Goal: Contribute content: Contribute content

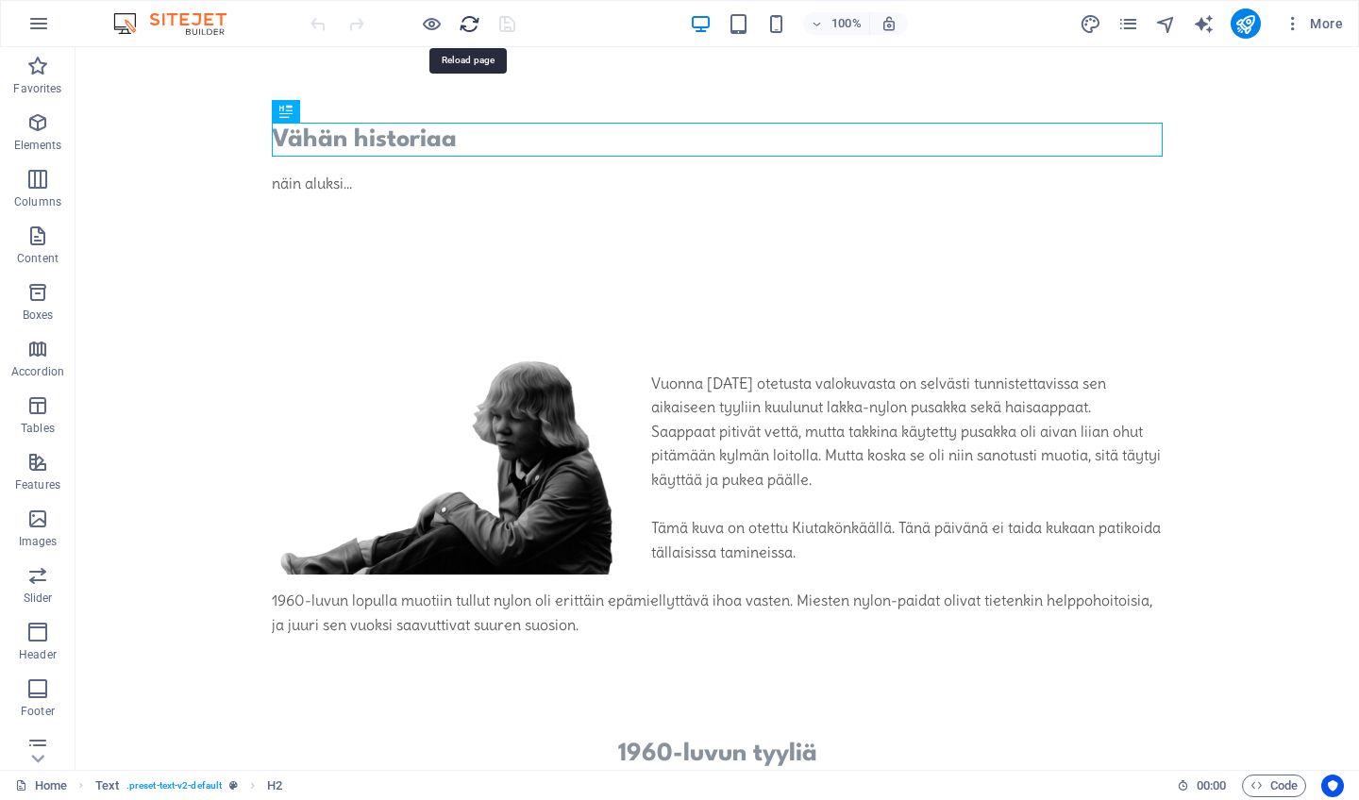
click at [464, 28] on icon "reload" at bounding box center [470, 24] width 22 height 22
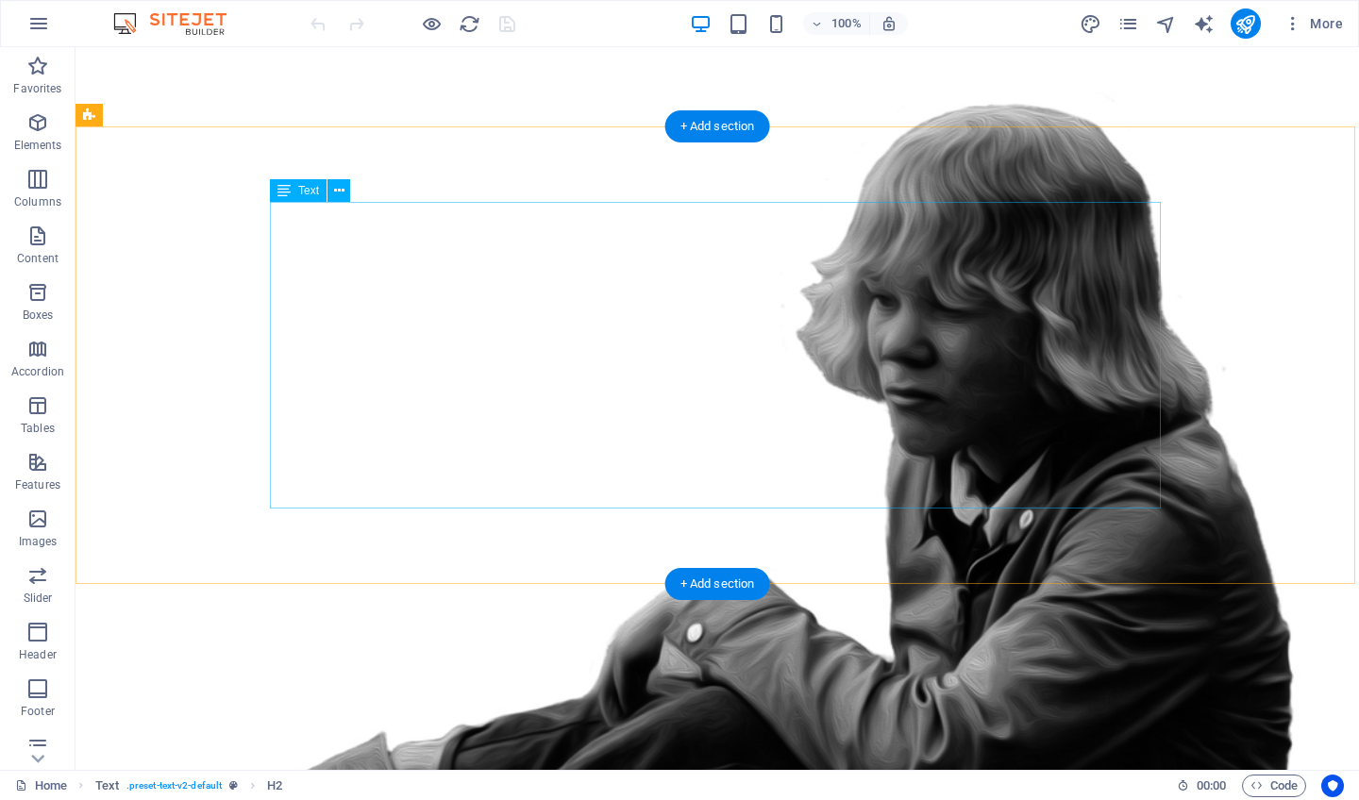
scroll to position [144, 0]
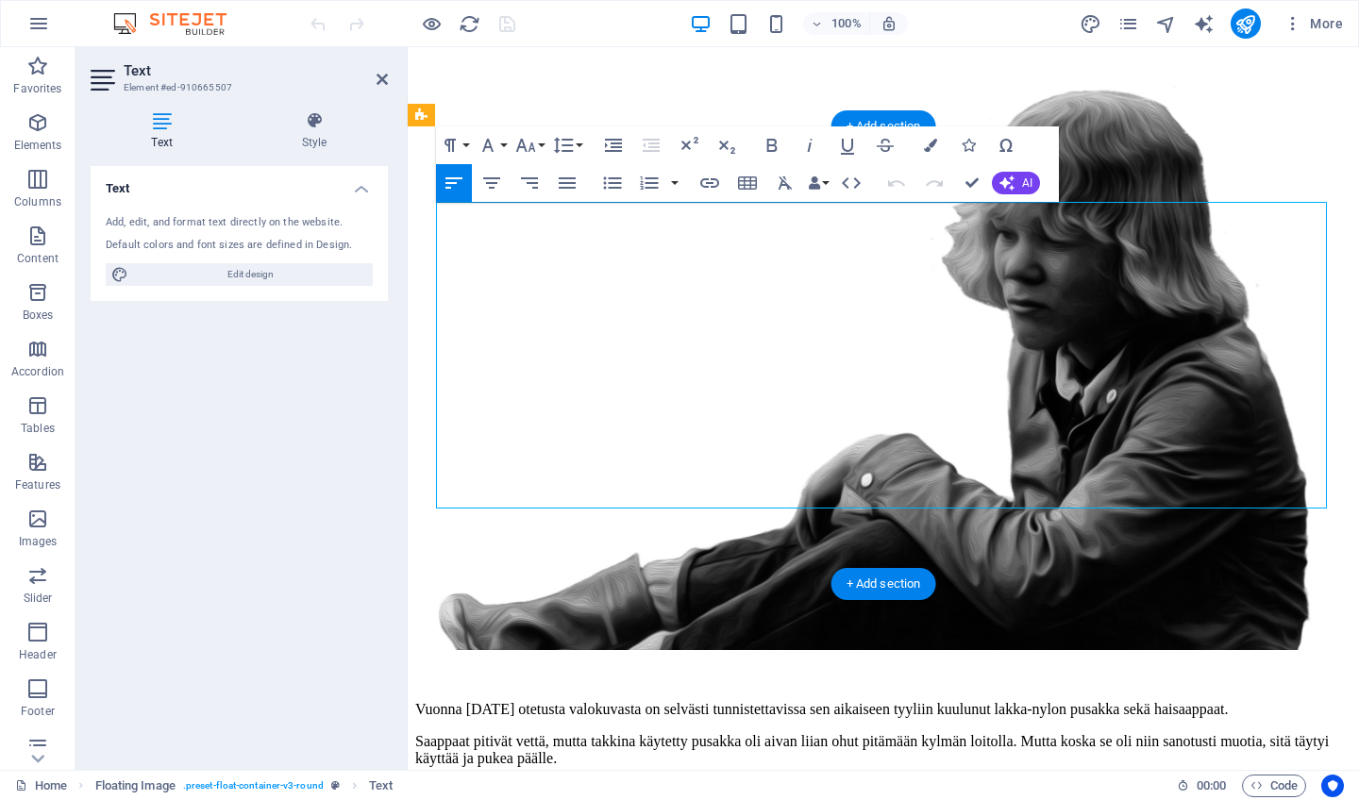
click at [1198, 701] on p "Vuonna [DATE] otetusta valokuvasta on selvästi tunnistettavissa sen aikaiseen t…" at bounding box center [883, 709] width 936 height 17
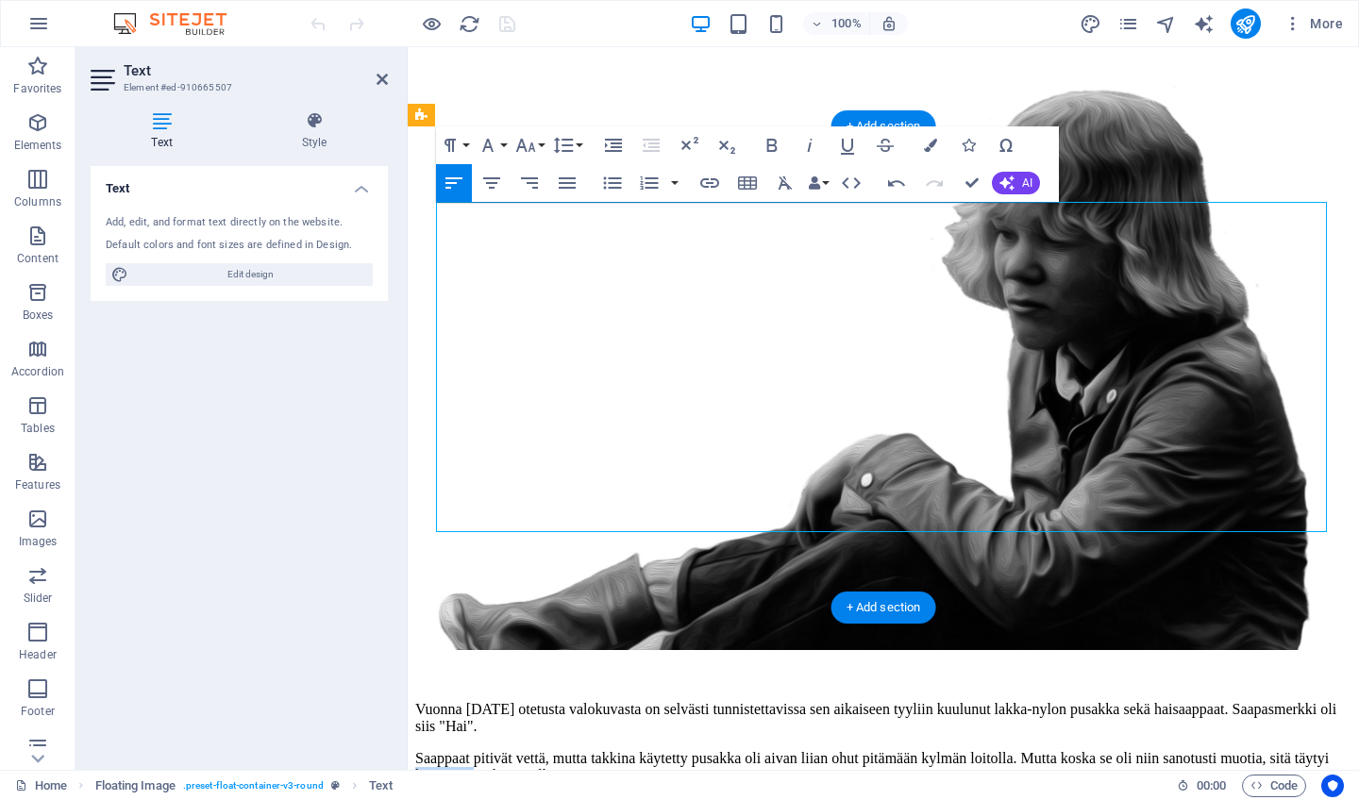
drag, startPoint x: 815, startPoint y: 355, endPoint x: 882, endPoint y: 358, distance: 67.1
click at [882, 750] on p "Saappaat pitivät vettä, mutta takkina käytetty pusakka oli aivan liian ohut pit…" at bounding box center [883, 767] width 936 height 34
click at [917, 750] on p "Saappaat pitivät vettä, mutta takkina käytetty pusakka oli aivan liian ohut pit…" at bounding box center [883, 767] width 936 height 34
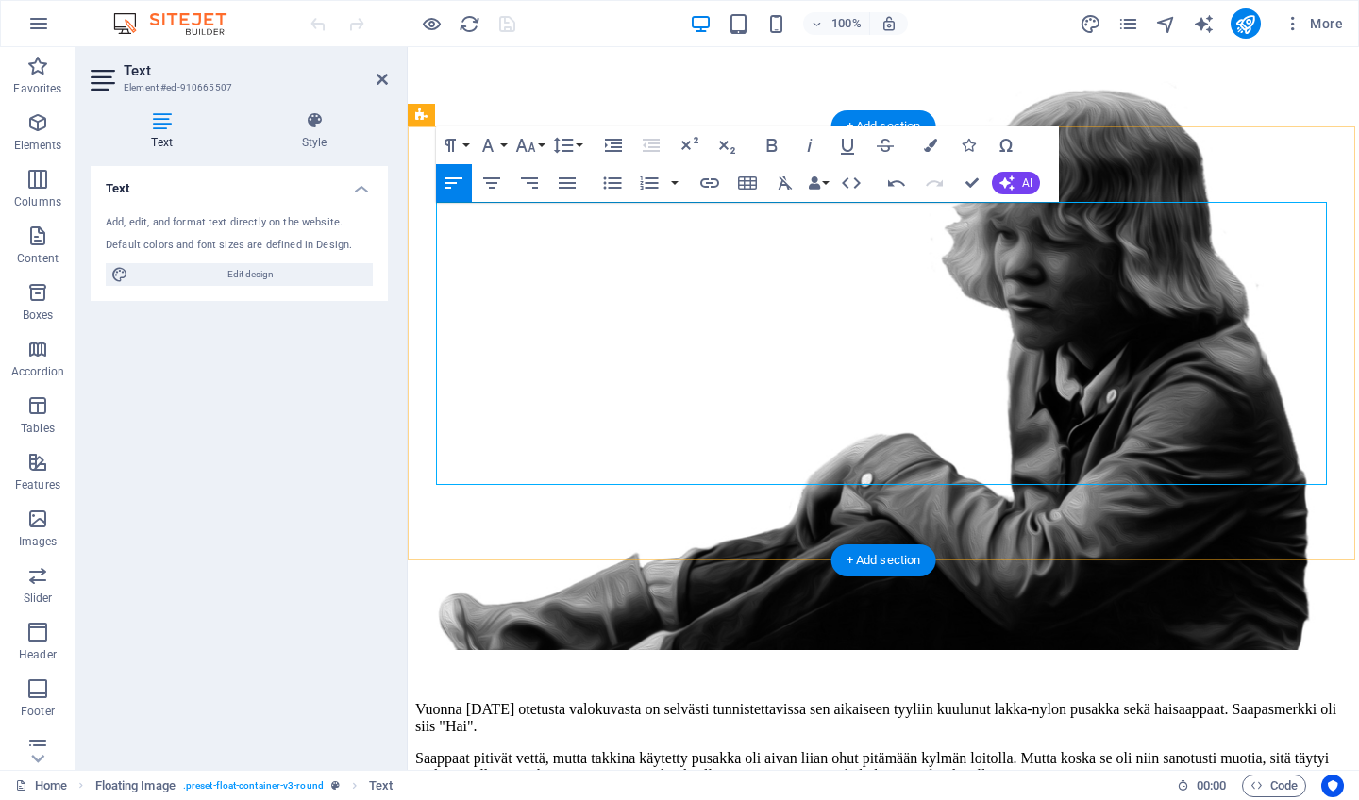
drag, startPoint x: 957, startPoint y: 354, endPoint x: 909, endPoint y: 354, distance: 48.1
click at [909, 750] on p "Saappaat pitivät vettä, mutta takkina käytetty pusakka oli aivan liian ohut pit…" at bounding box center [883, 767] width 936 height 34
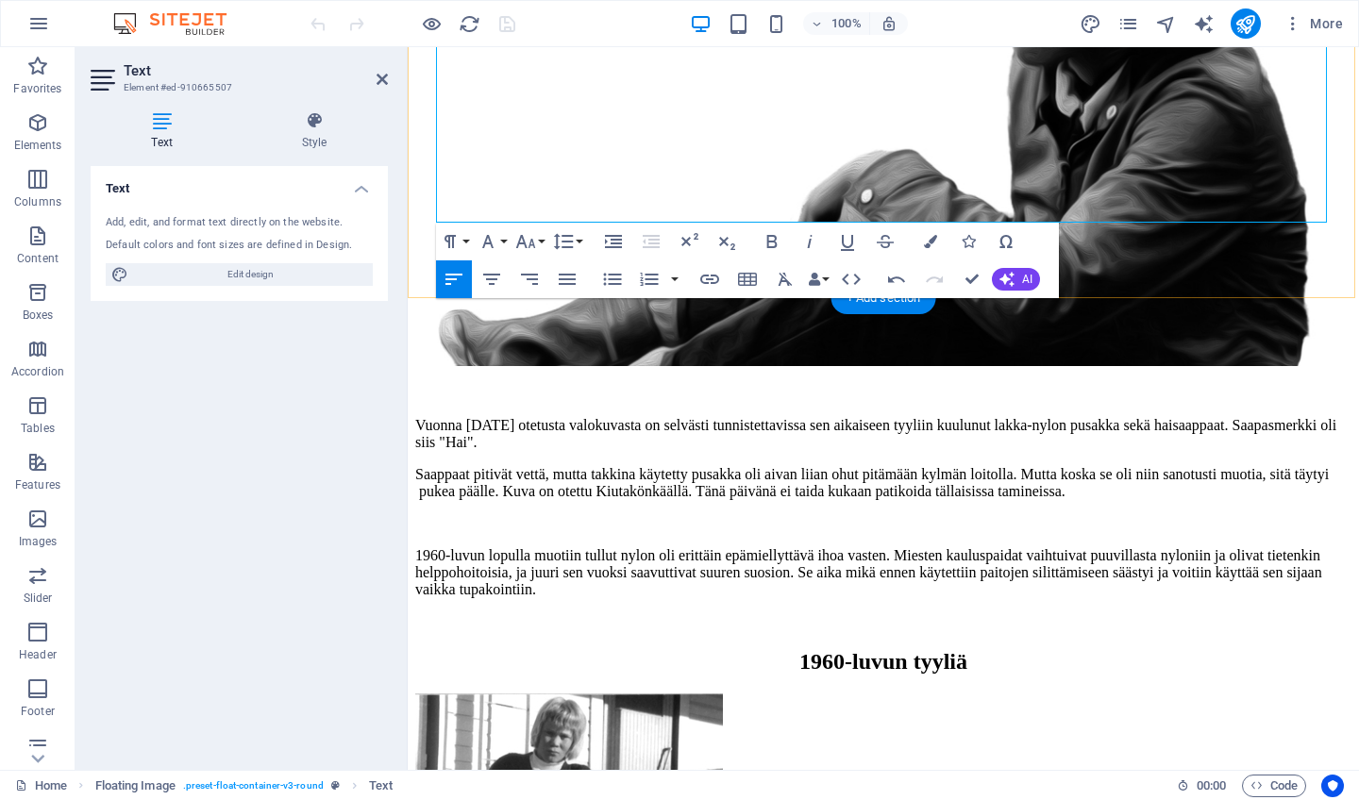
scroll to position [431, 0]
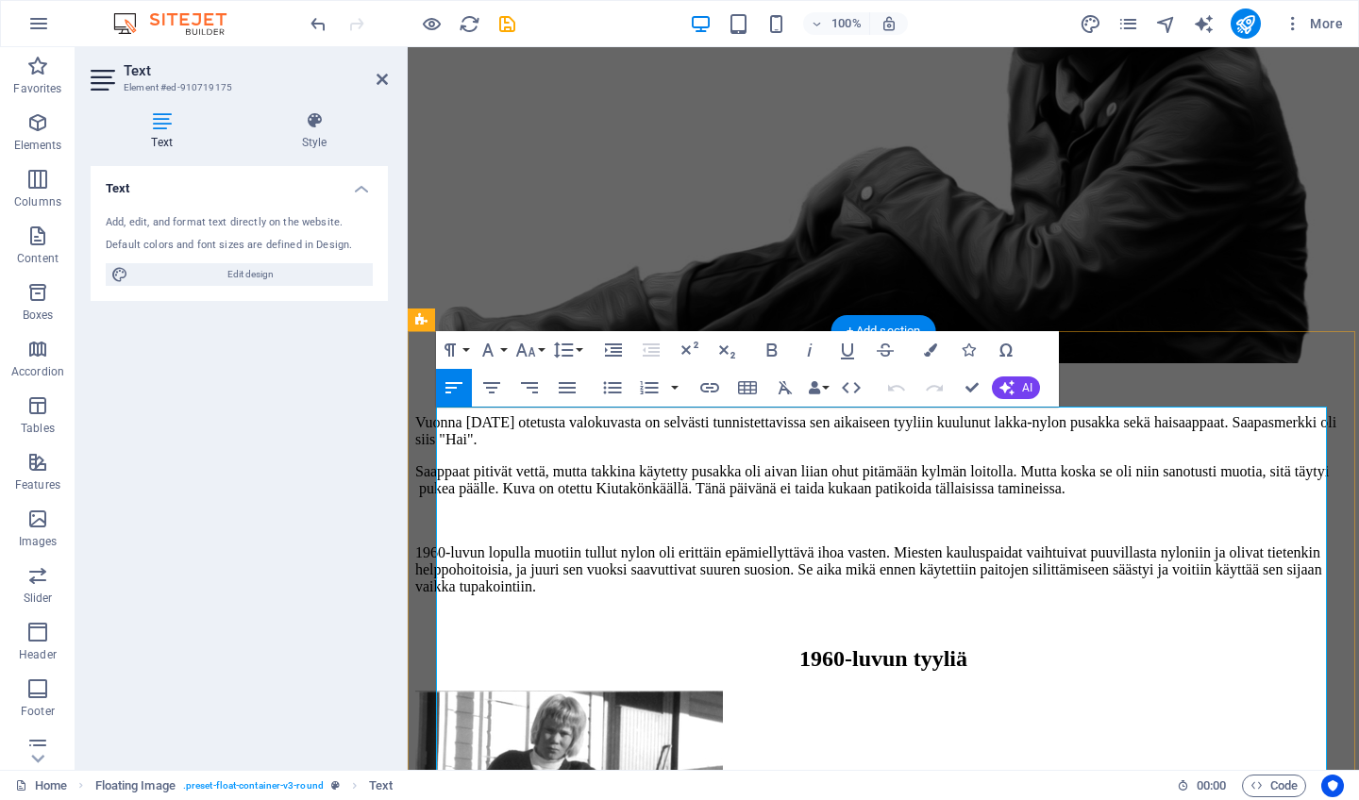
click at [381, 76] on icon at bounding box center [382, 79] width 11 height 15
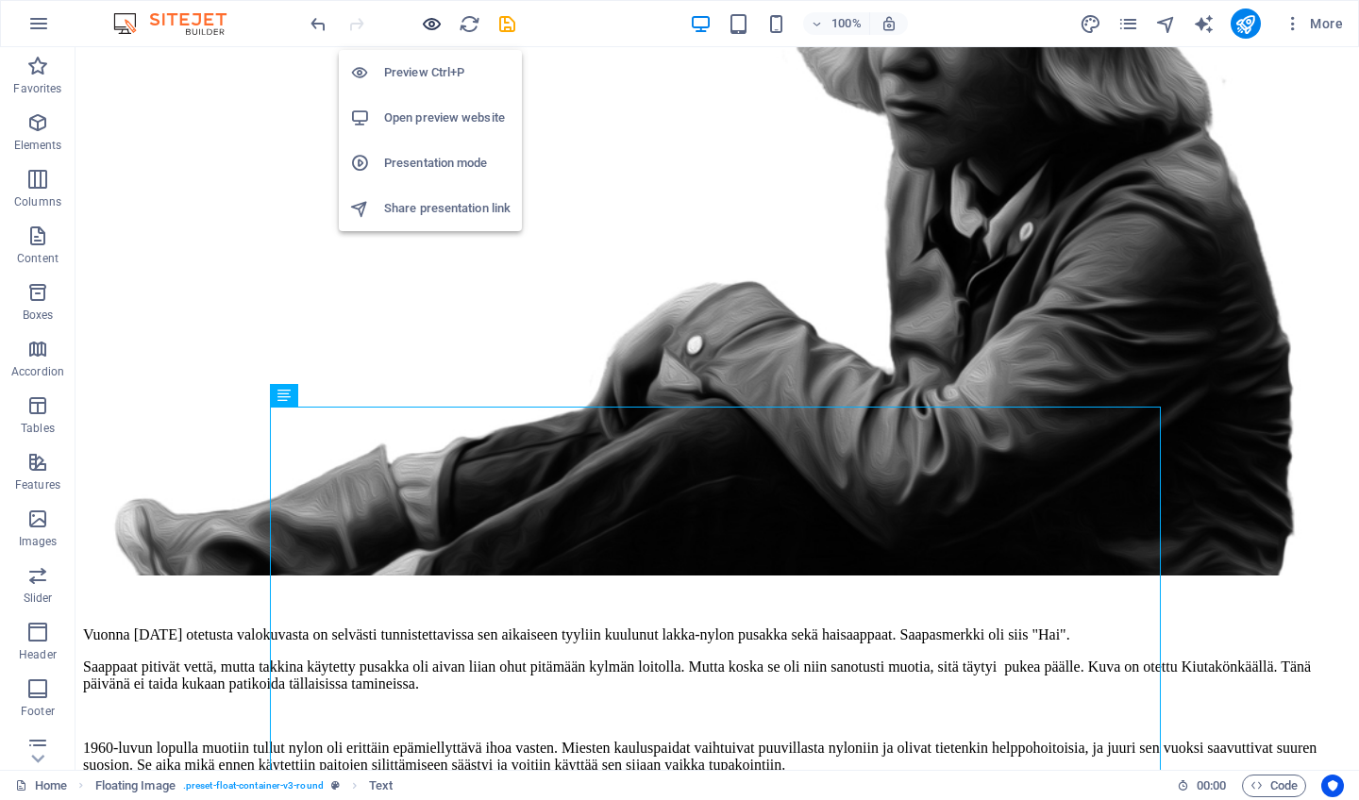
click at [434, 21] on icon "button" at bounding box center [432, 24] width 22 height 22
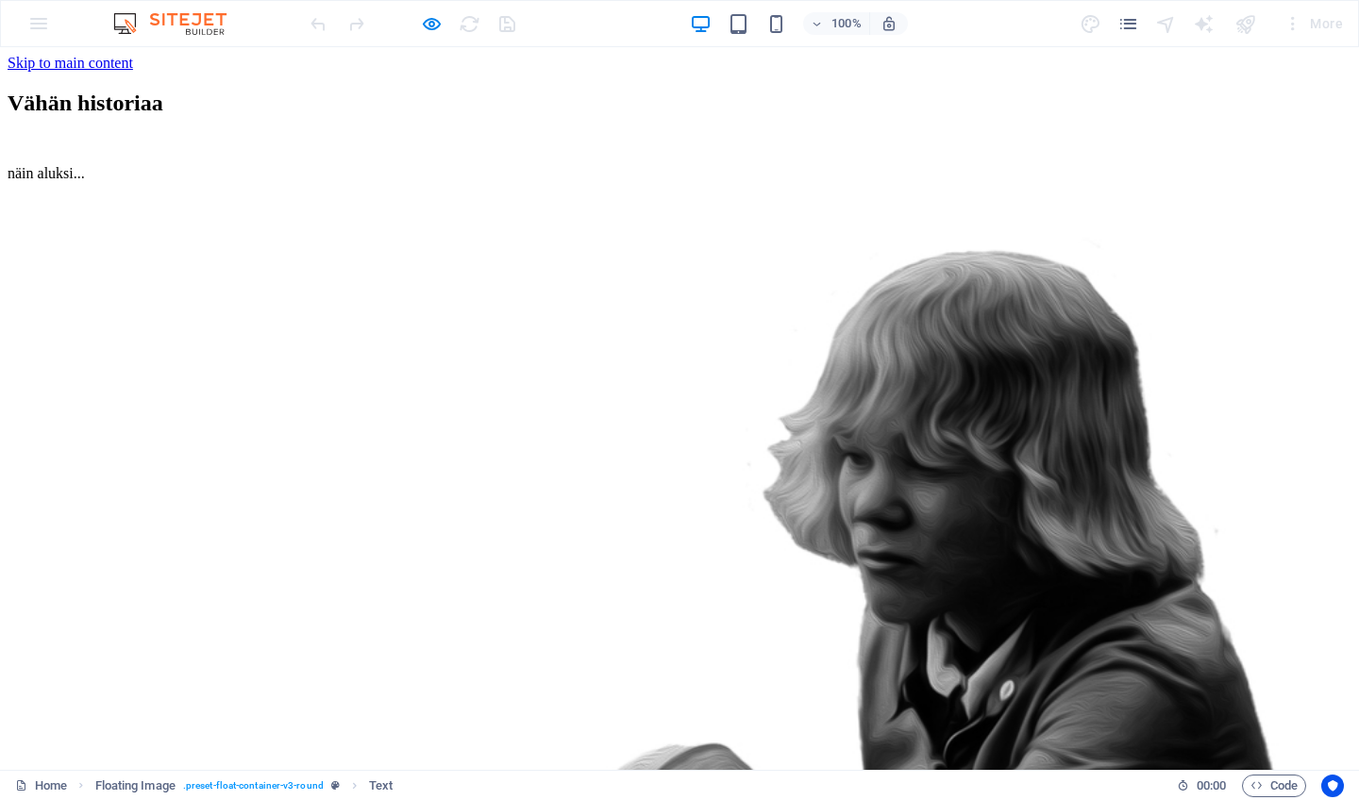
scroll to position [0, 0]
click at [431, 25] on icon "button" at bounding box center [432, 24] width 22 height 22
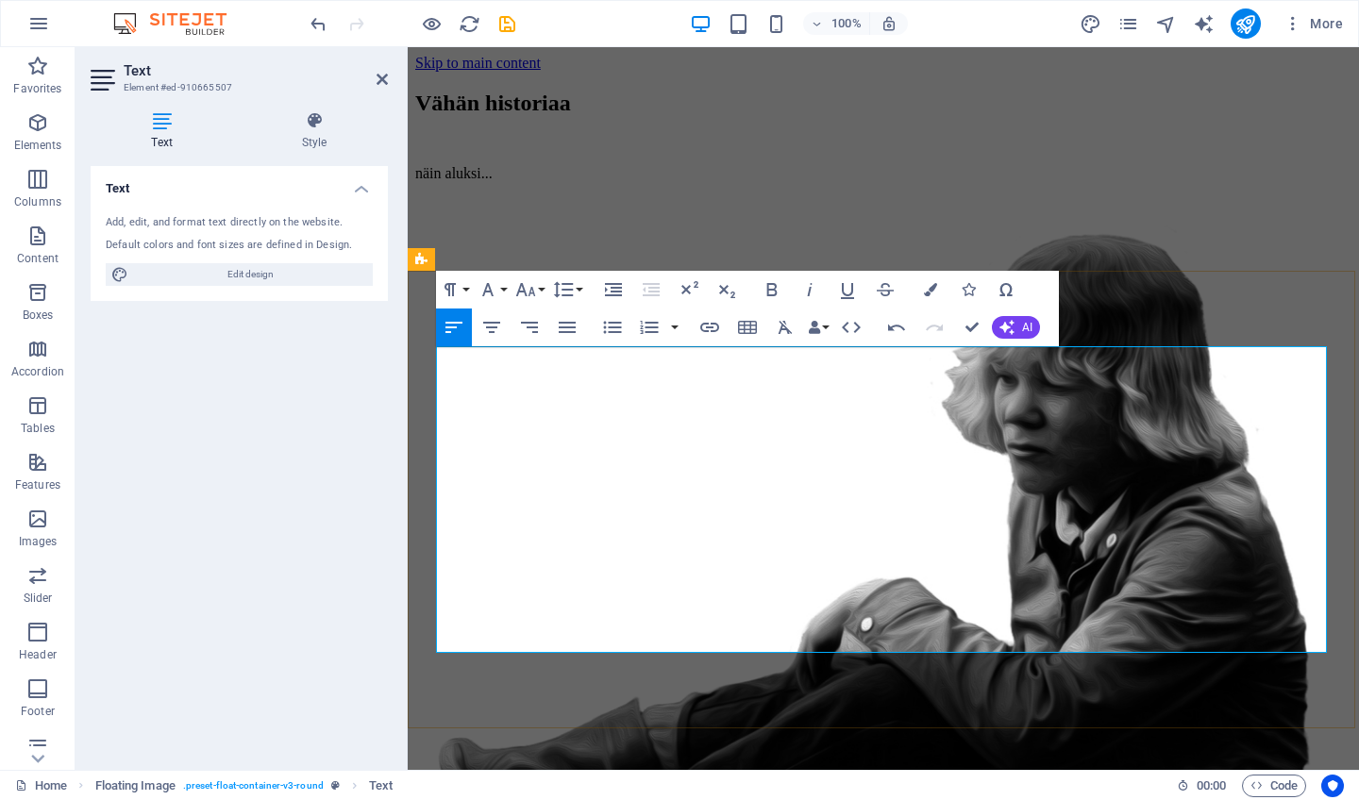
drag, startPoint x: 900, startPoint y: 502, endPoint x: 819, endPoint y: 501, distance: 81.2
click at [382, 74] on icon at bounding box center [382, 79] width 11 height 15
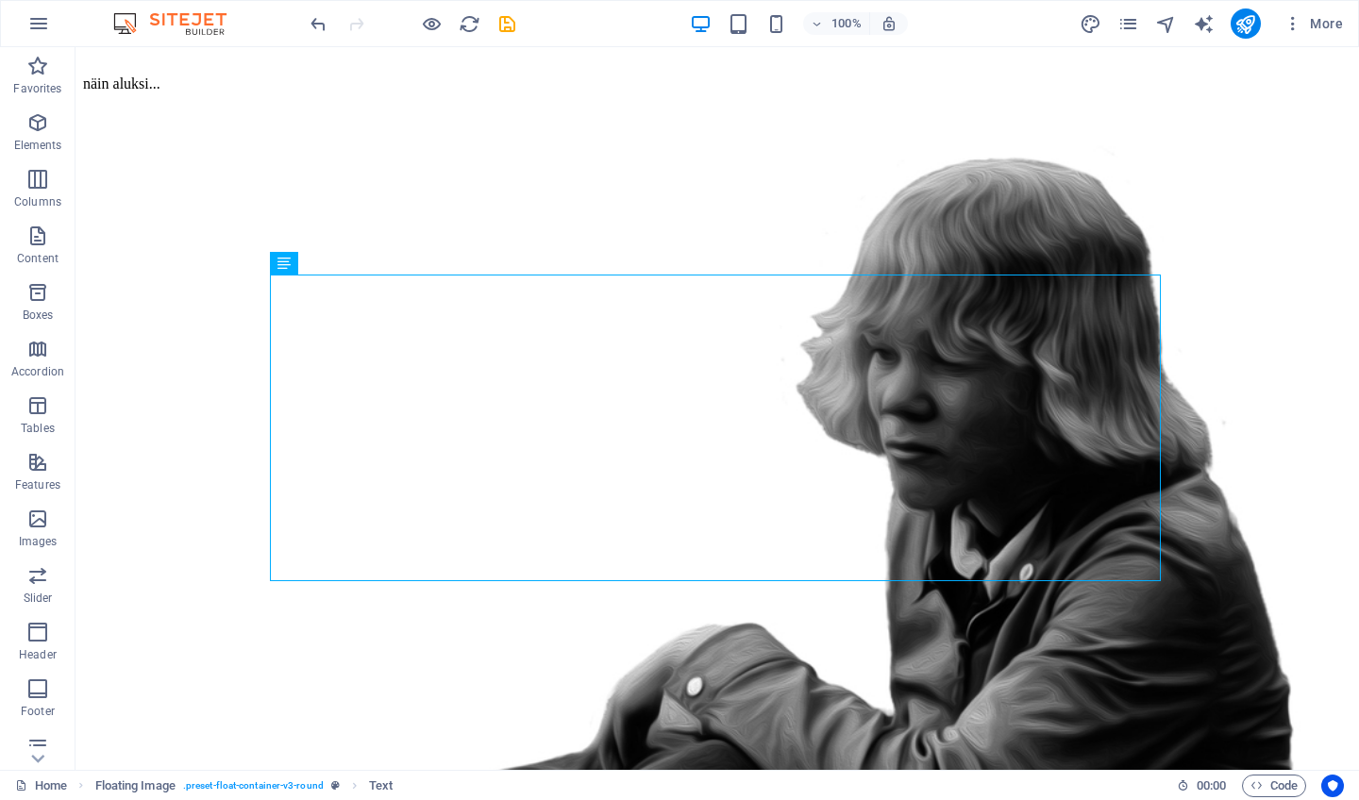
scroll to position [69, 0]
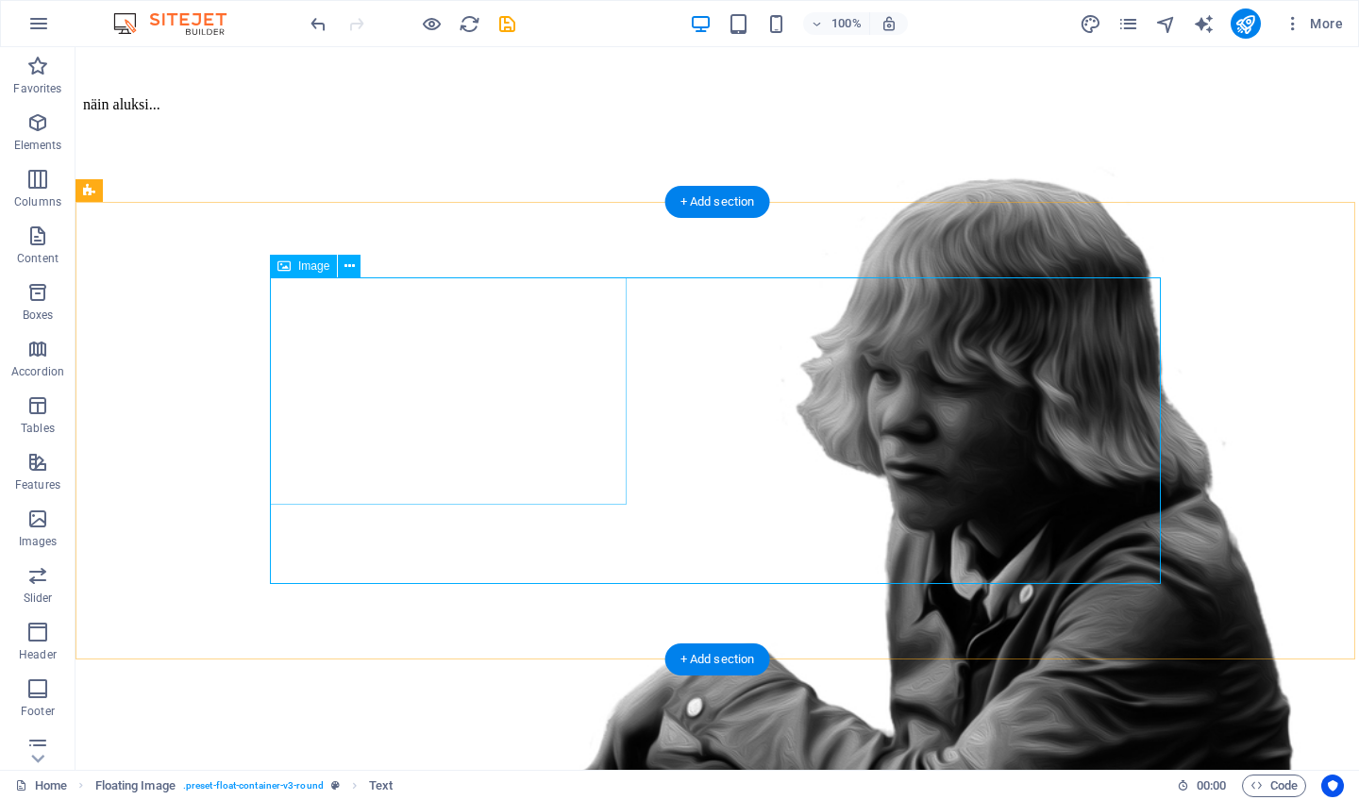
click at [552, 424] on figure at bounding box center [717, 535] width 1268 height 814
select select "%"
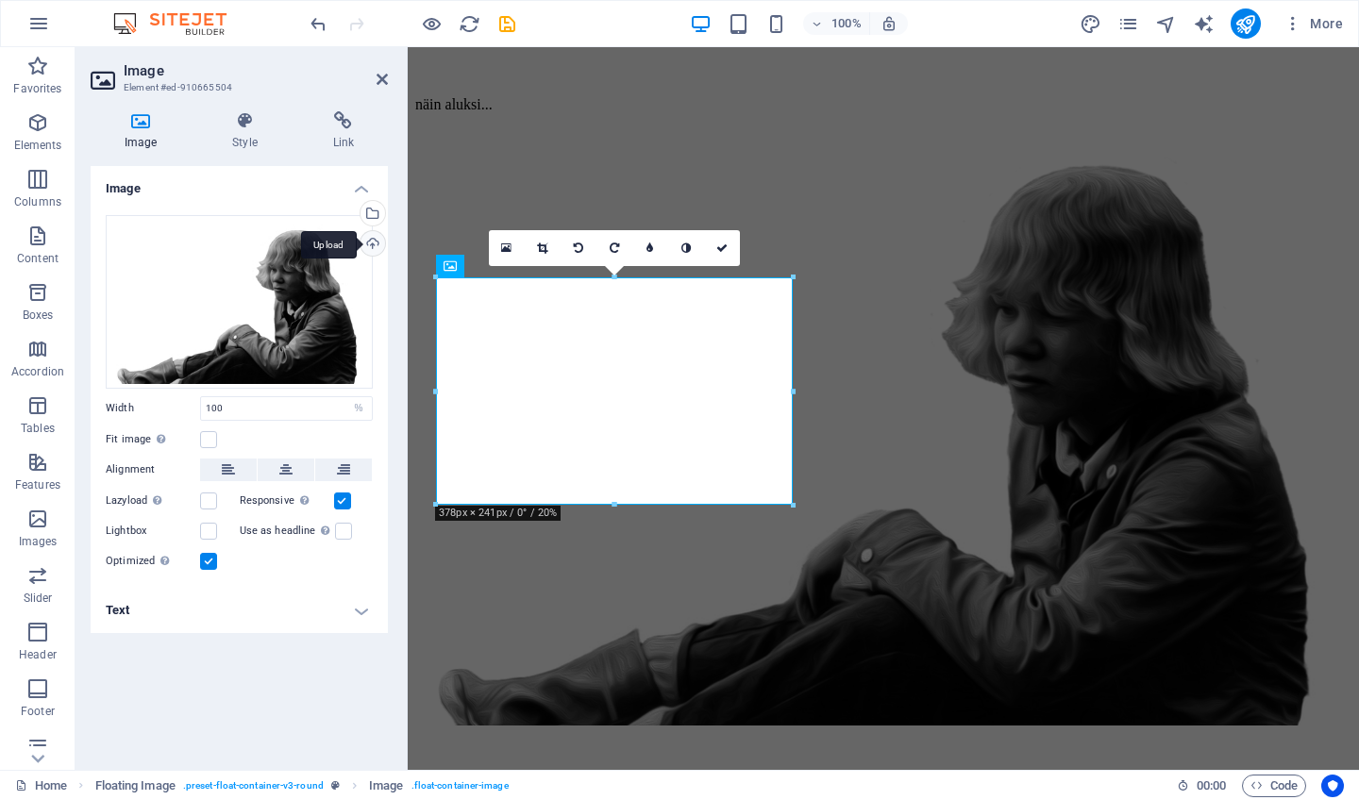
click at [374, 244] on div "Upload" at bounding box center [371, 245] width 28 height 28
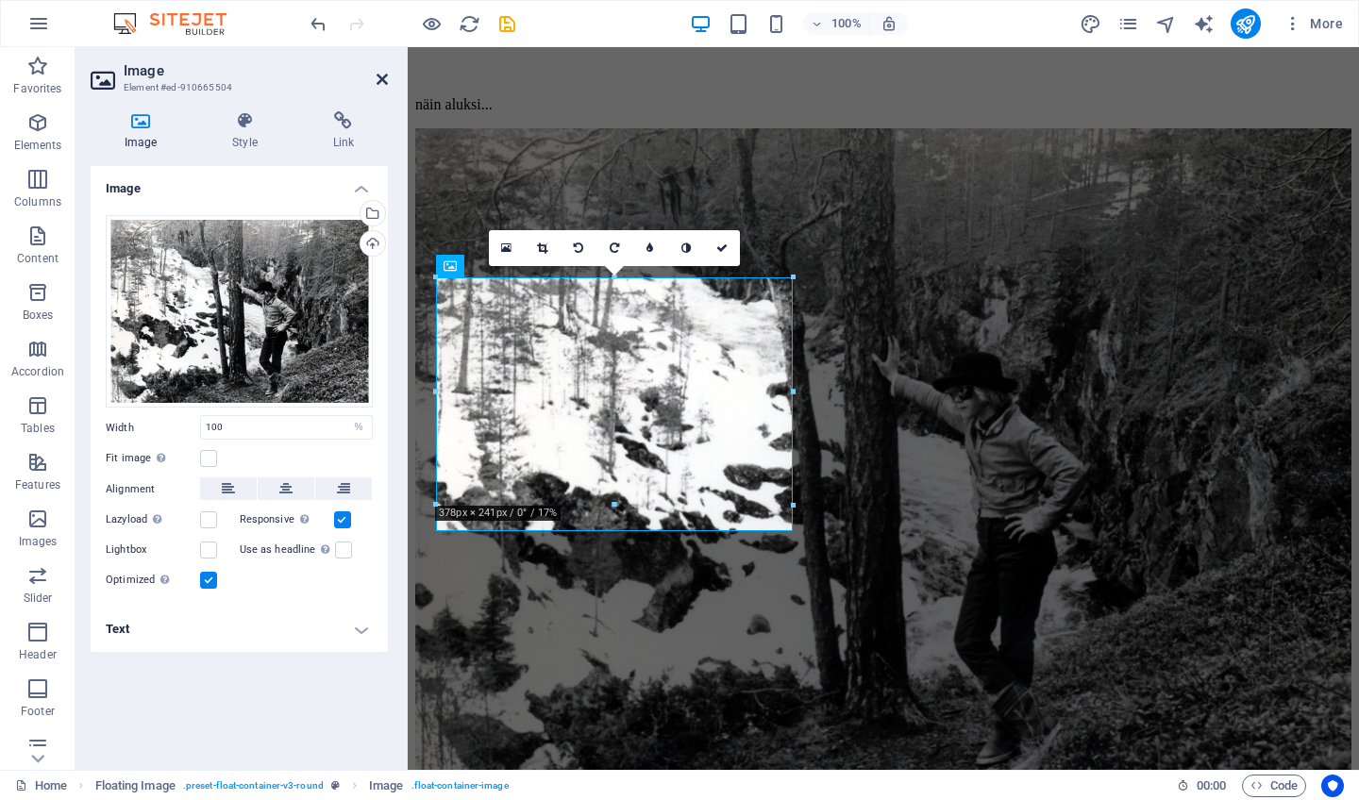
click at [380, 78] on icon at bounding box center [382, 79] width 11 height 15
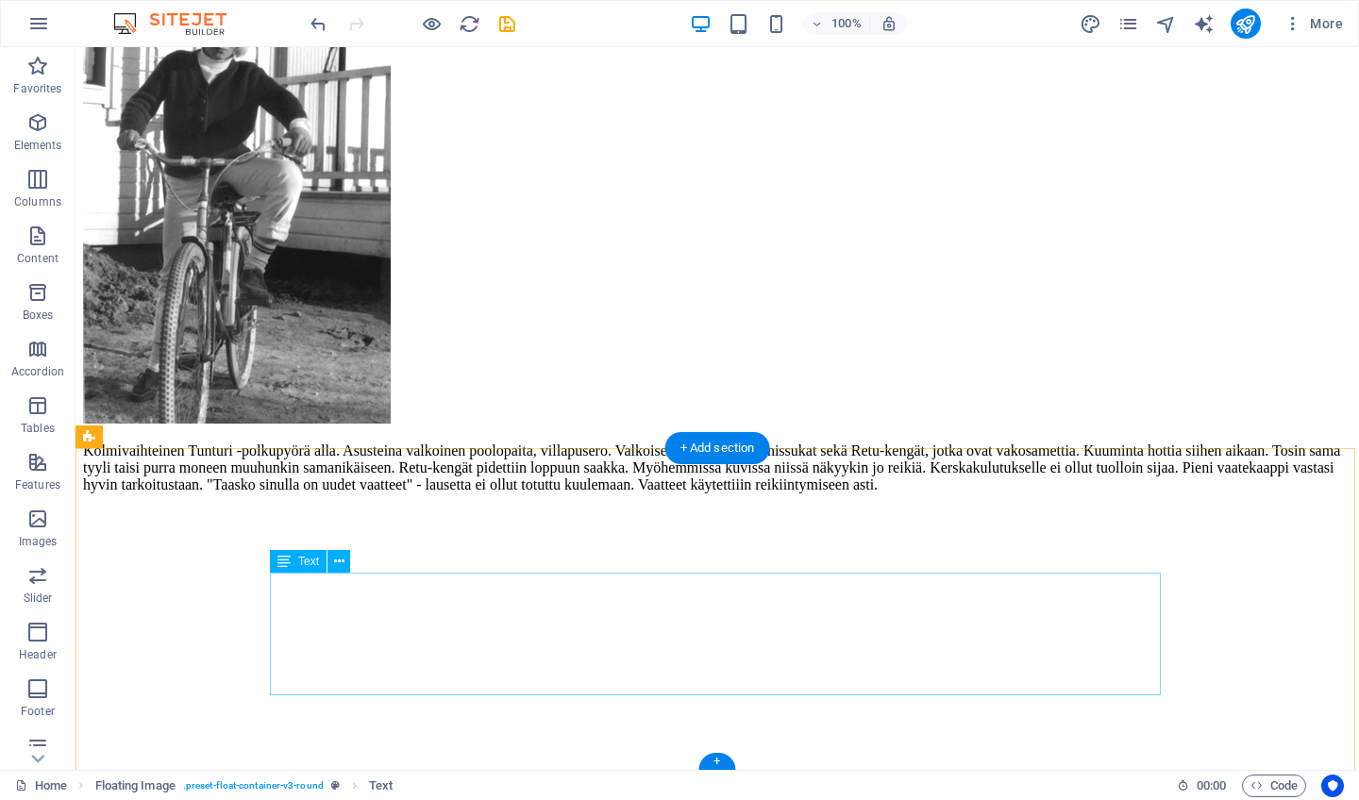
scroll to position [1402, 0]
click at [725, 755] on div "+" at bounding box center [716, 761] width 37 height 17
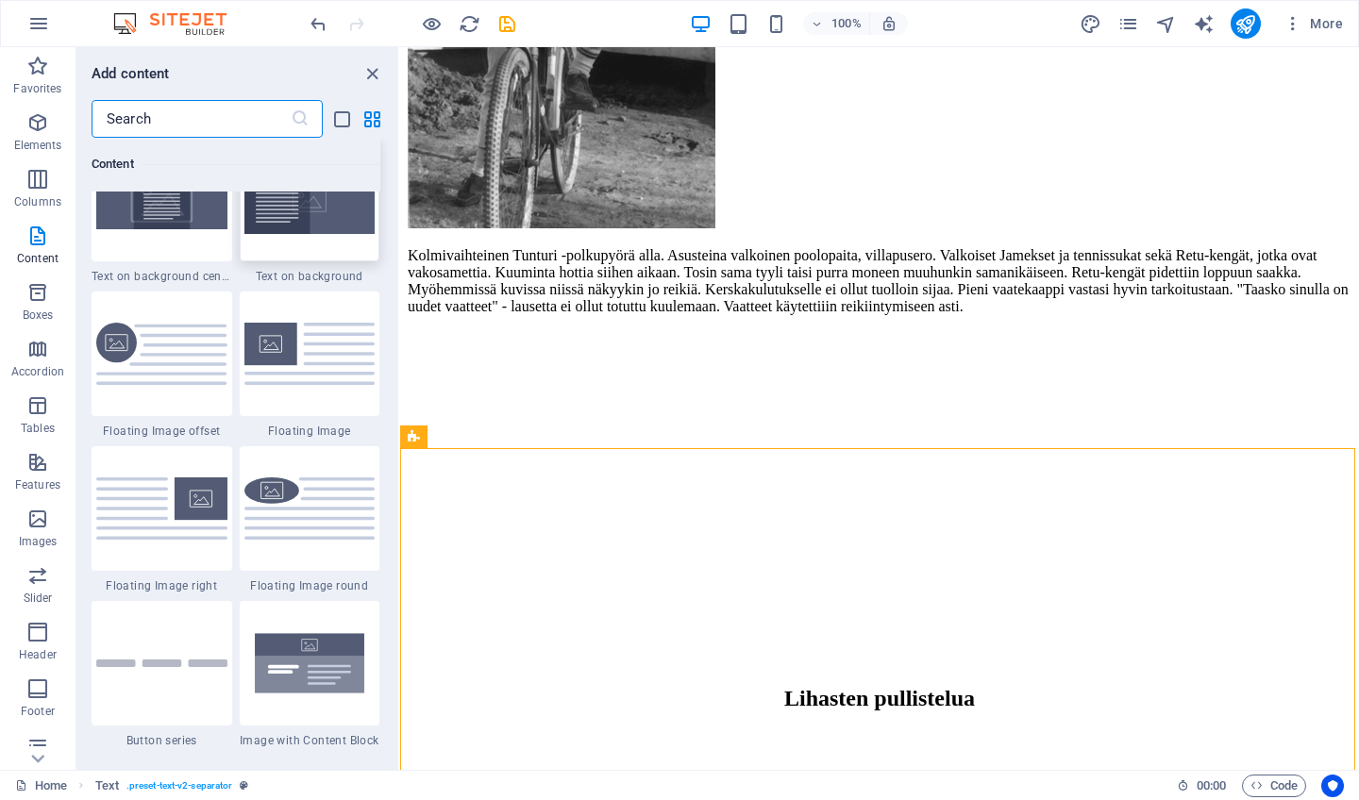
scroll to position [3978, 0]
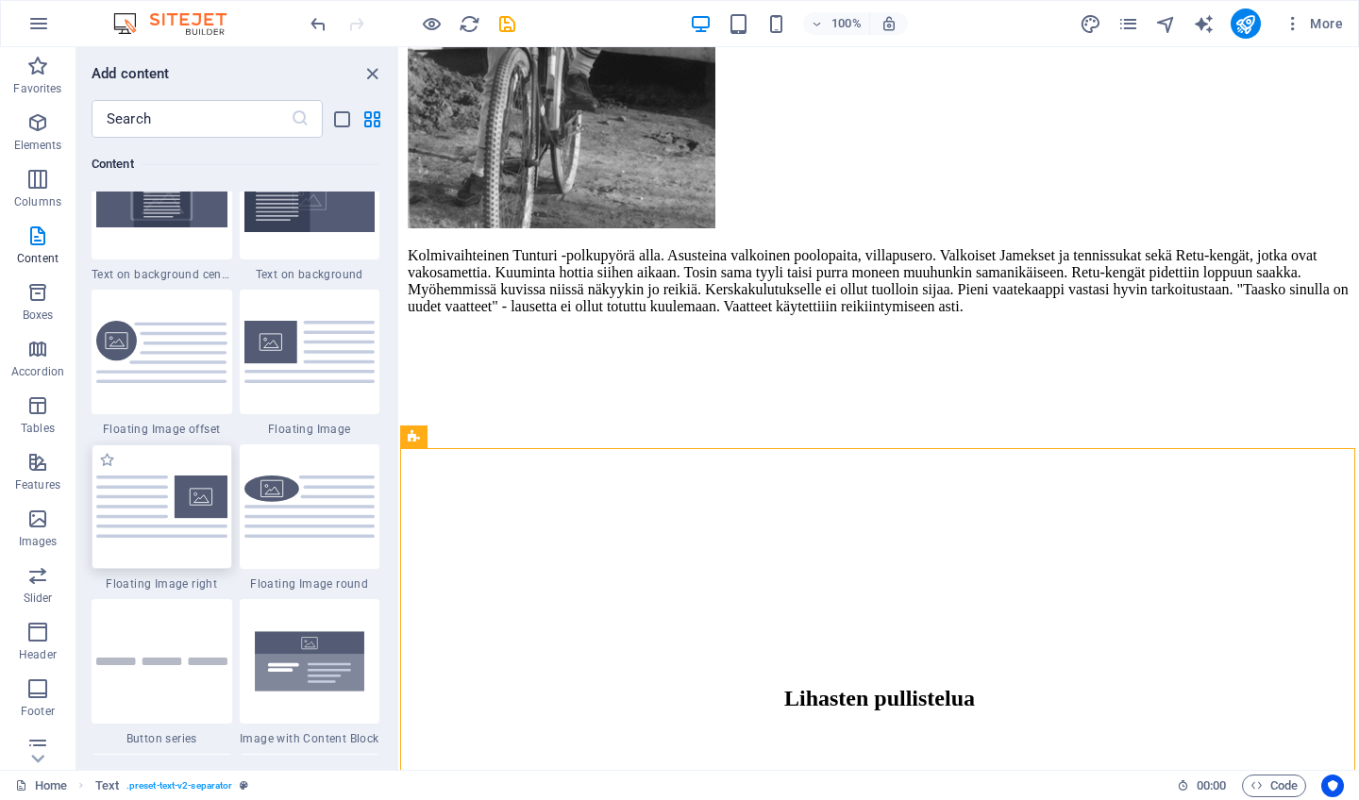
click at [202, 488] on img at bounding box center [161, 506] width 131 height 61
select select "%"
select select "rem"
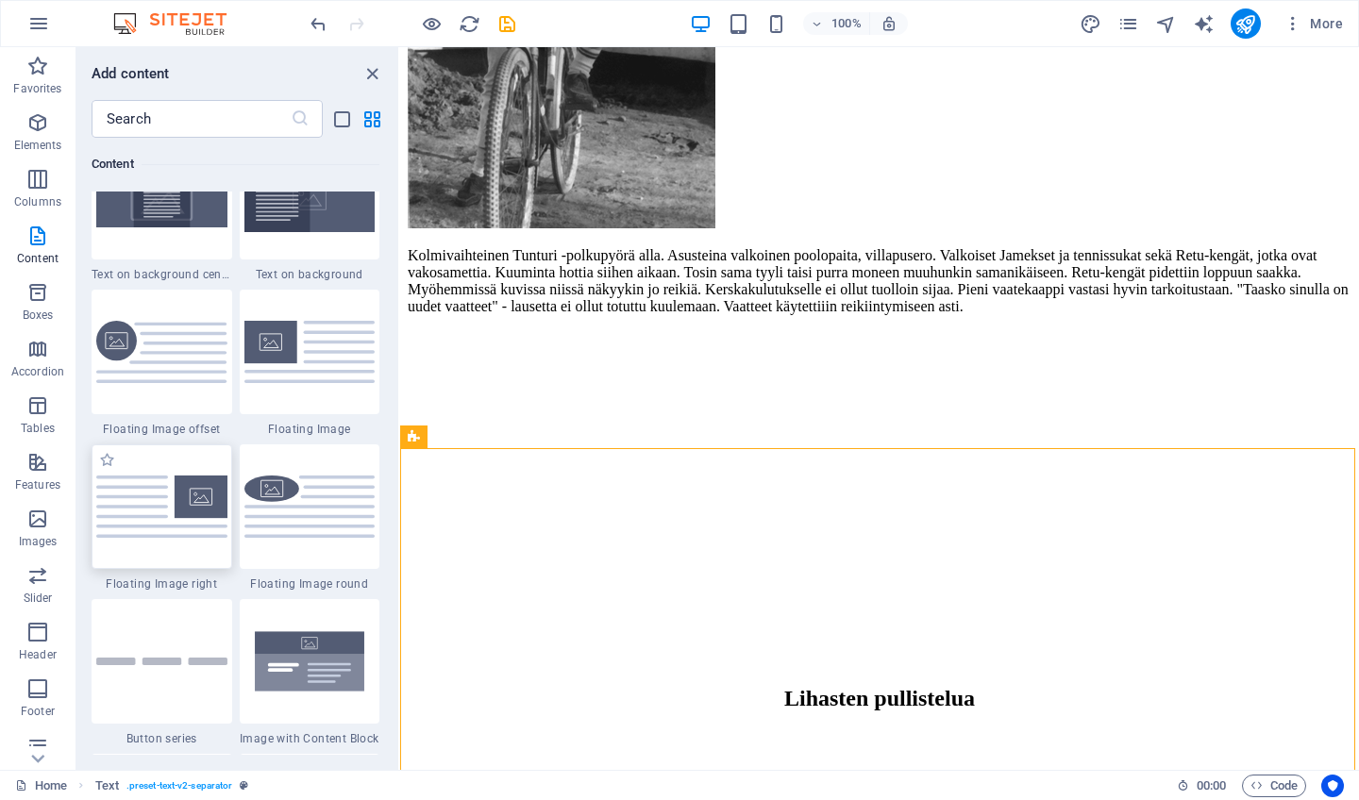
select select "rem"
select select "preset-float-container-v3-default-right"
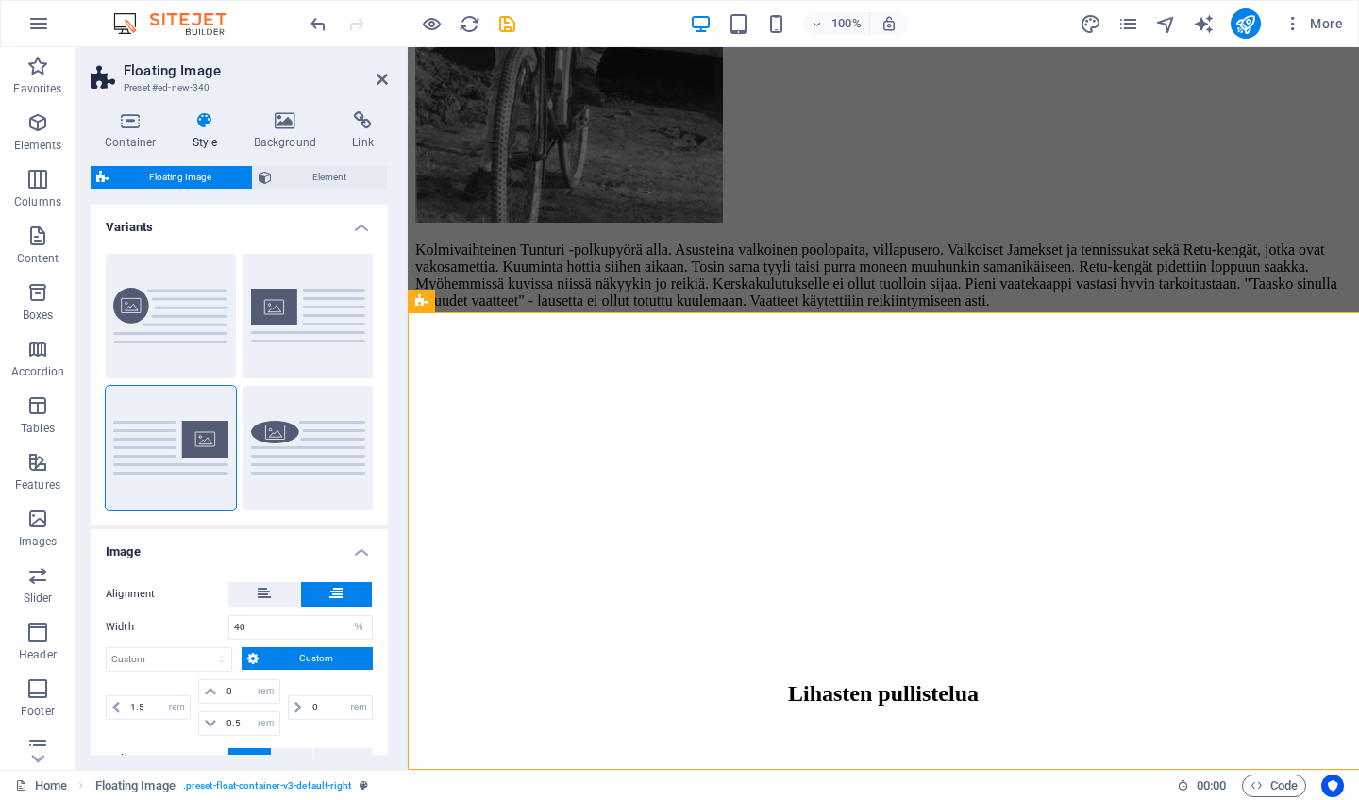
scroll to position [1860, 0]
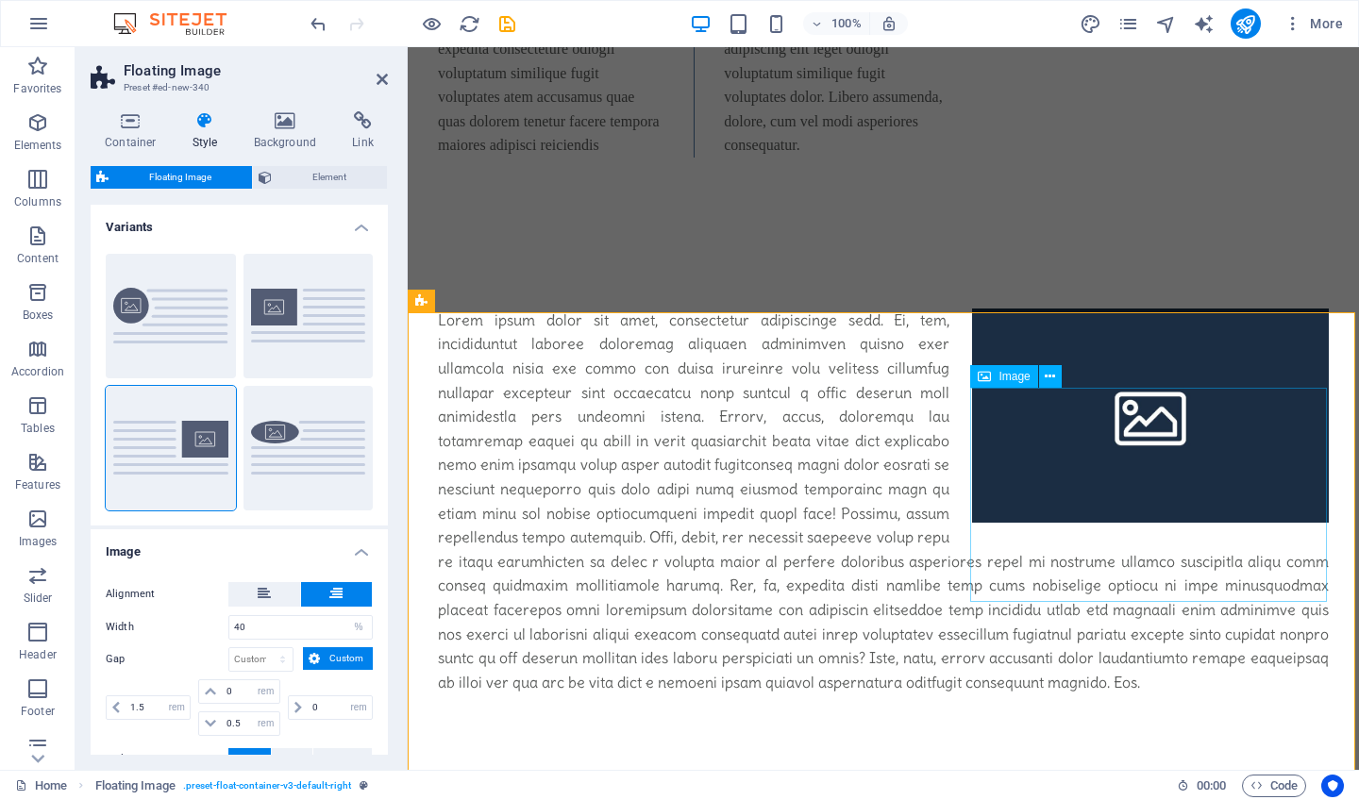
click at [1016, 377] on span "Image" at bounding box center [1014, 376] width 31 height 11
select select "%"
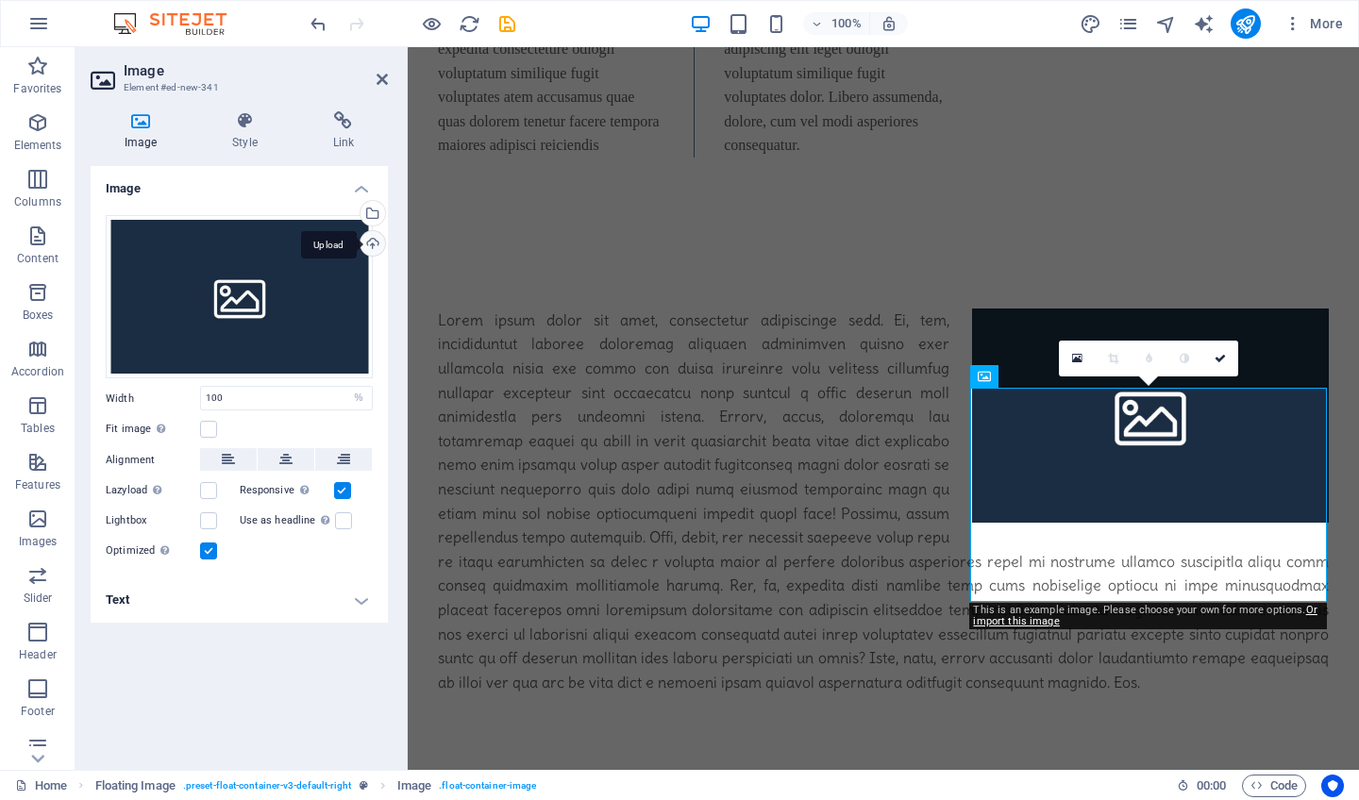
click at [369, 243] on div "Upload" at bounding box center [371, 245] width 28 height 28
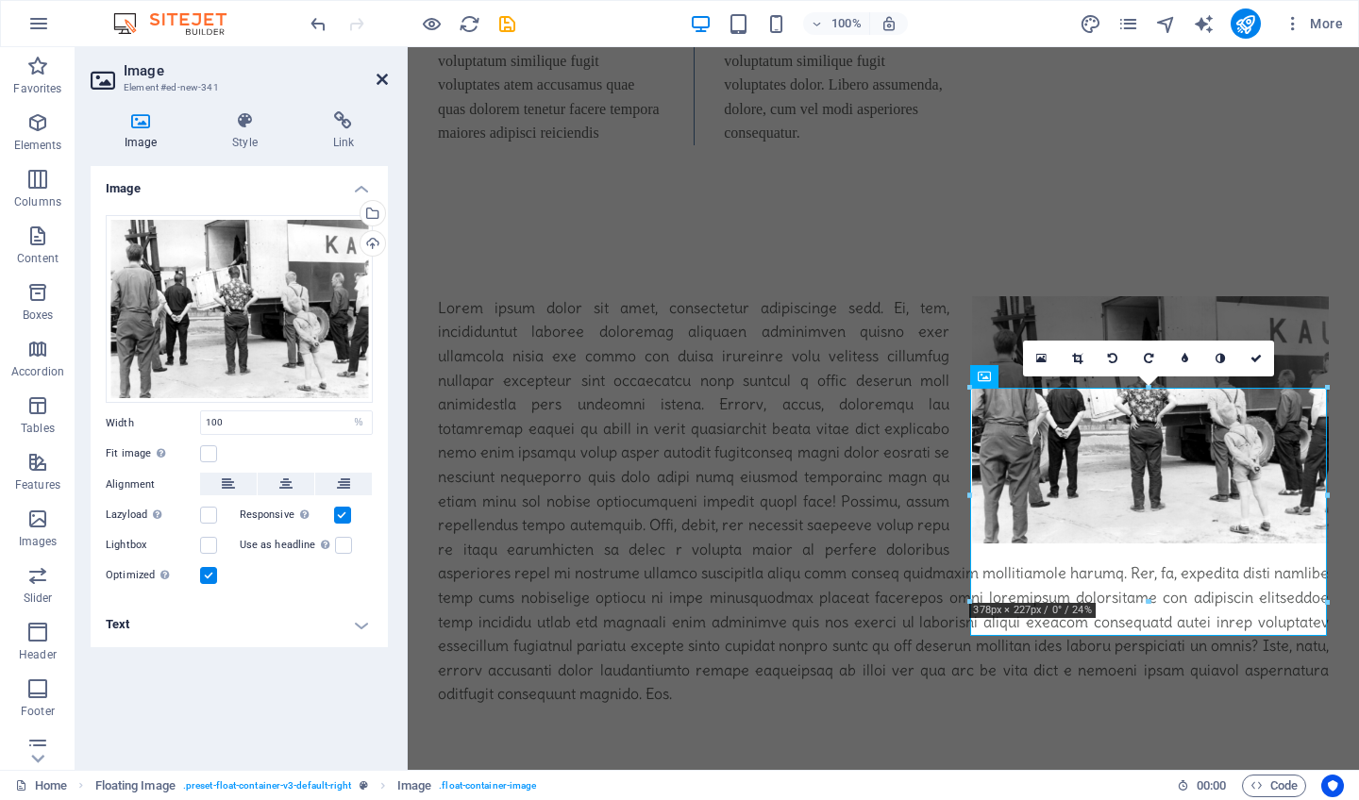
click at [384, 78] on icon at bounding box center [382, 79] width 11 height 15
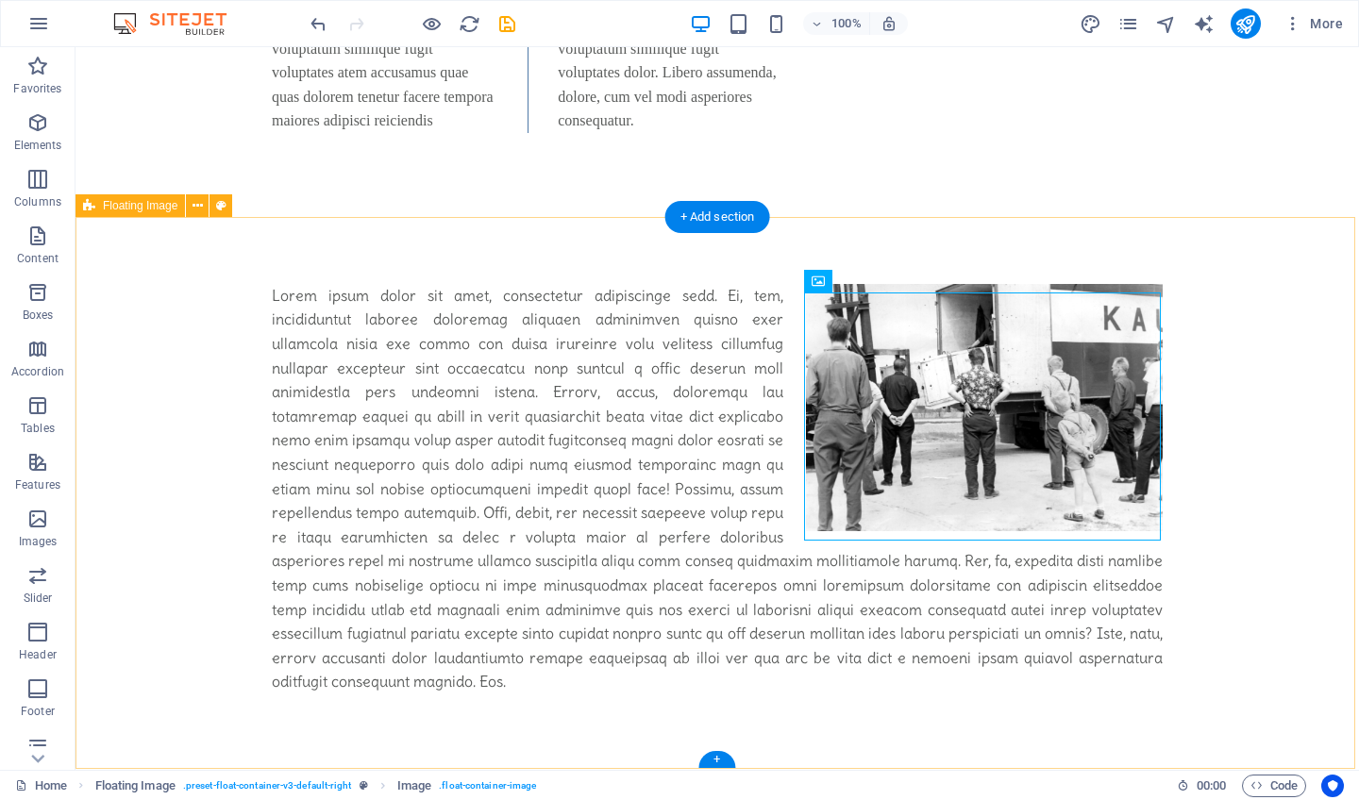
scroll to position [1955, 0]
click at [406, 320] on div at bounding box center [717, 489] width 891 height 411
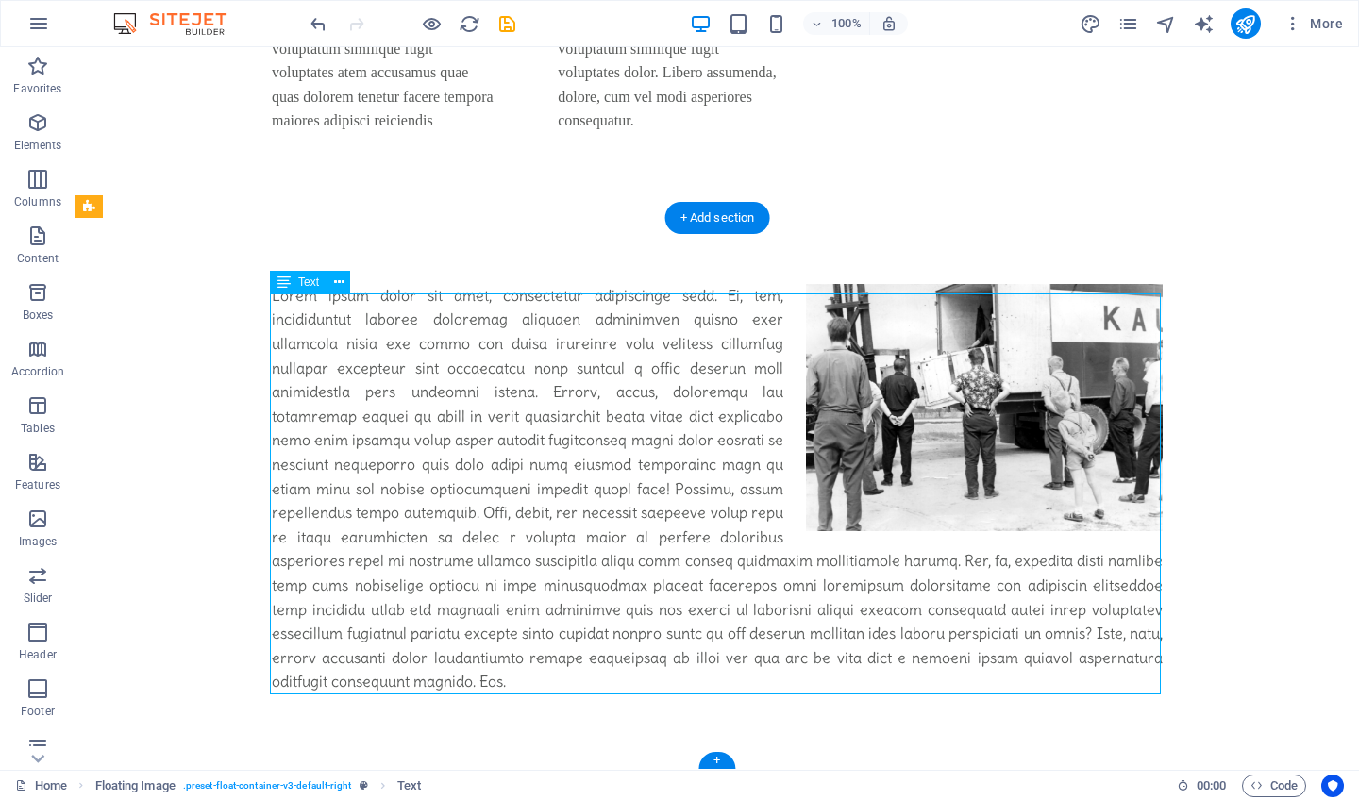
click at [406, 320] on div at bounding box center [717, 489] width 891 height 411
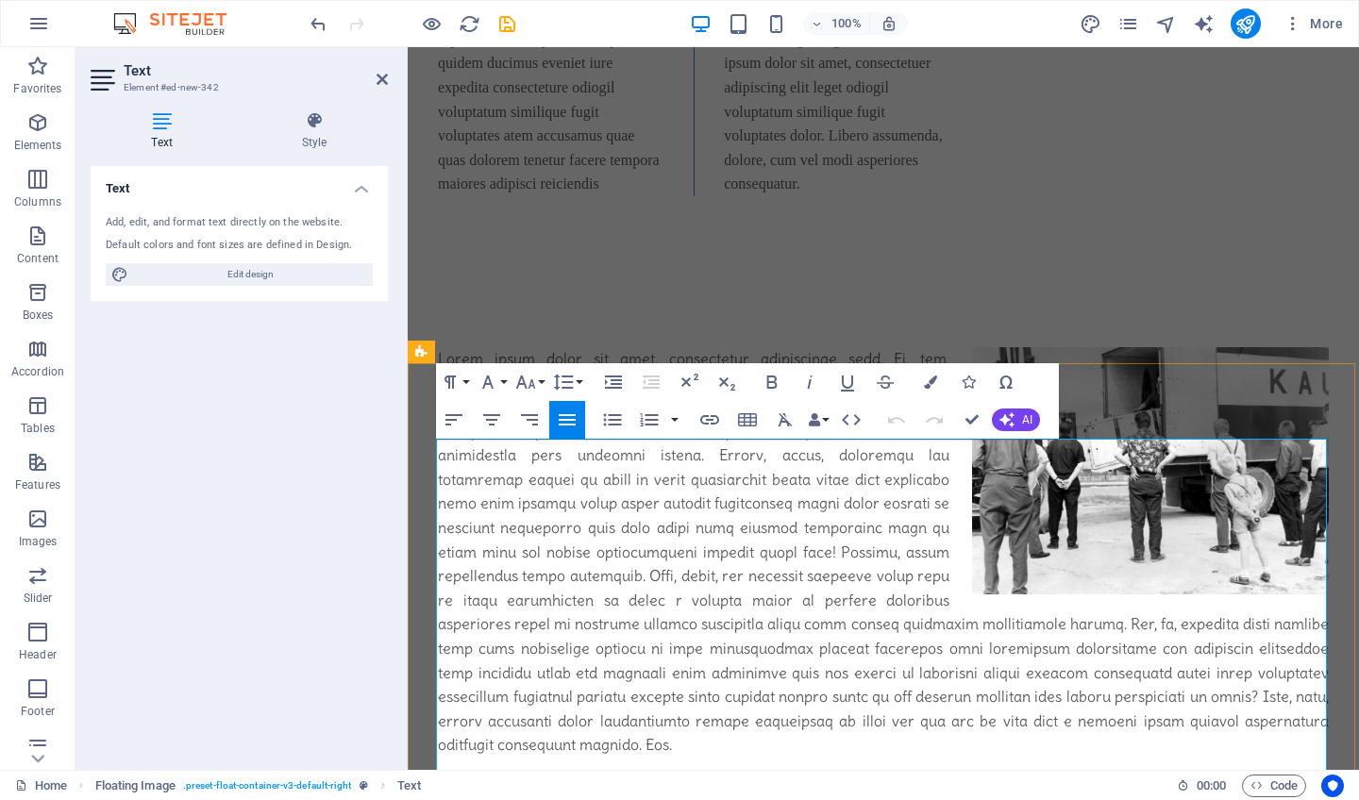
click at [591, 485] on p at bounding box center [883, 552] width 891 height 411
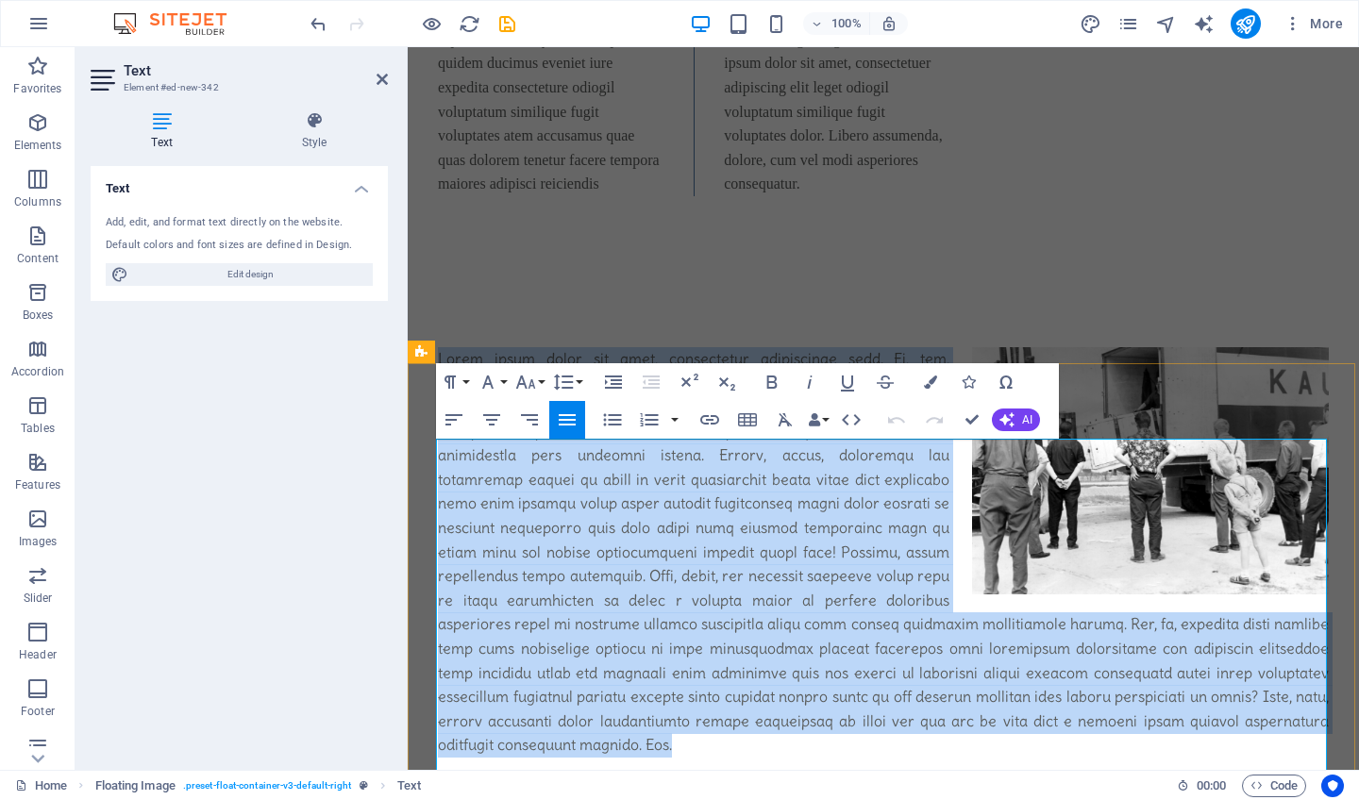
click at [591, 485] on p at bounding box center [883, 552] width 891 height 411
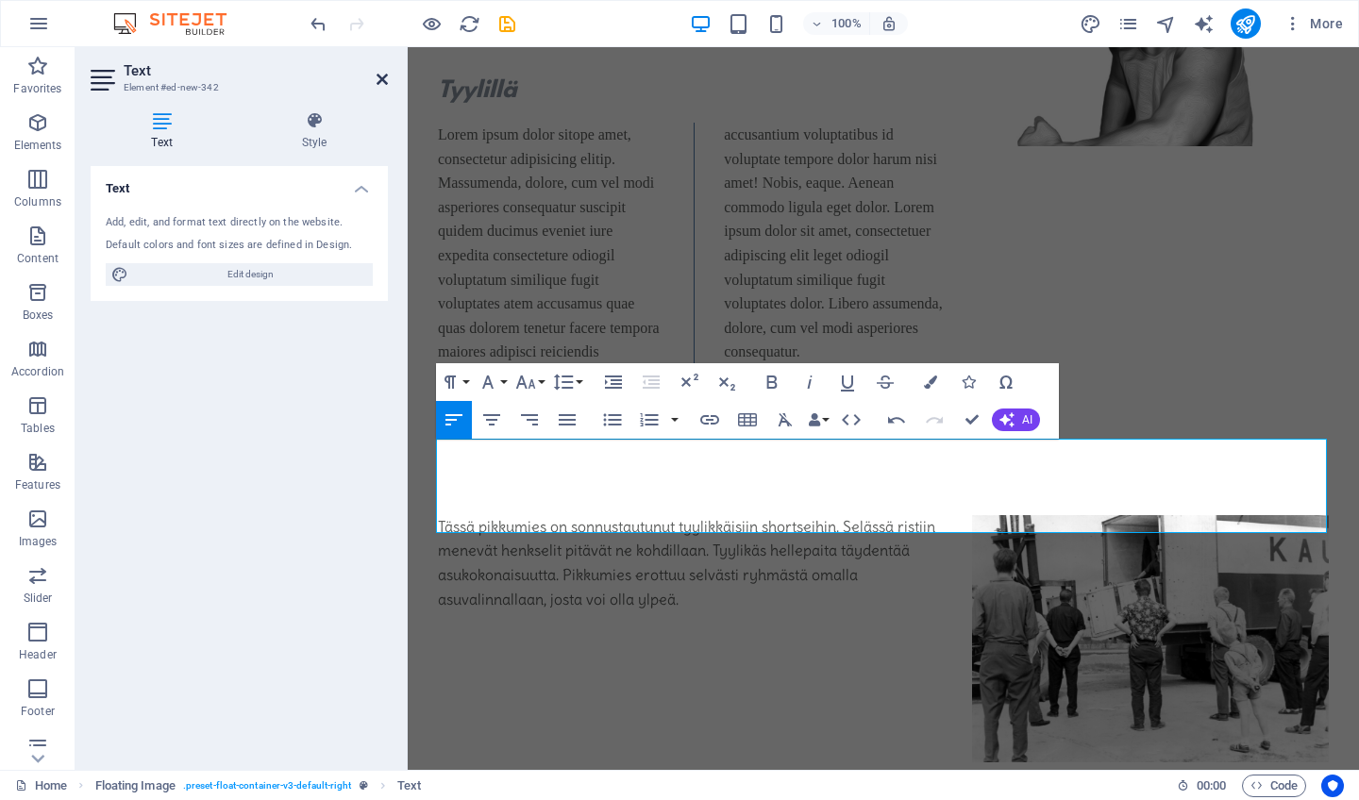
click at [381, 75] on icon at bounding box center [382, 79] width 11 height 15
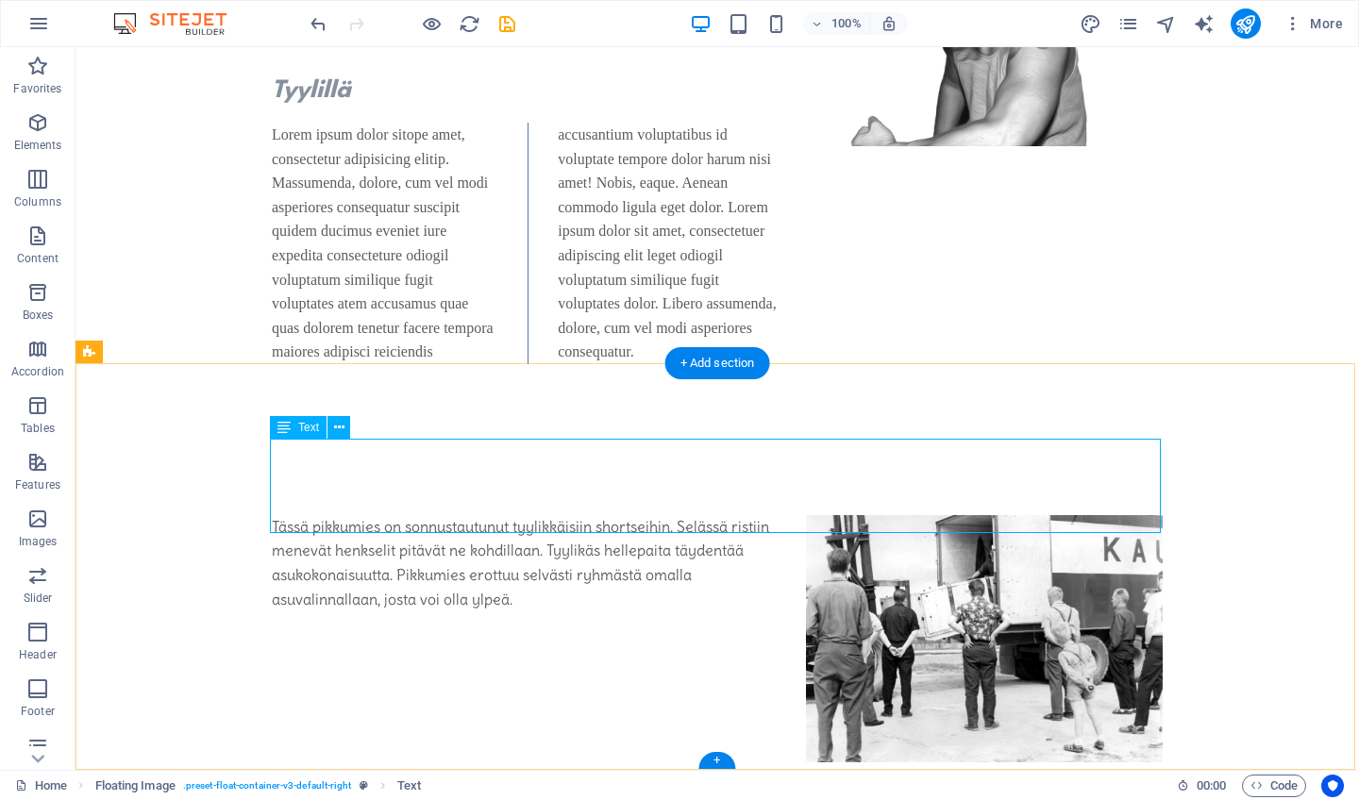
click at [543, 523] on div "Tässä pikkumies on sonnustautunut tyylikkäisiin shortseihin. Selässä ristiin me…" at bounding box center [717, 563] width 891 height 96
click at [518, 515] on div "Tässä pikkumies on sonnustautunut tyylikkäisiin shortseihin. Selässä ristiin me…" at bounding box center [717, 563] width 891 height 96
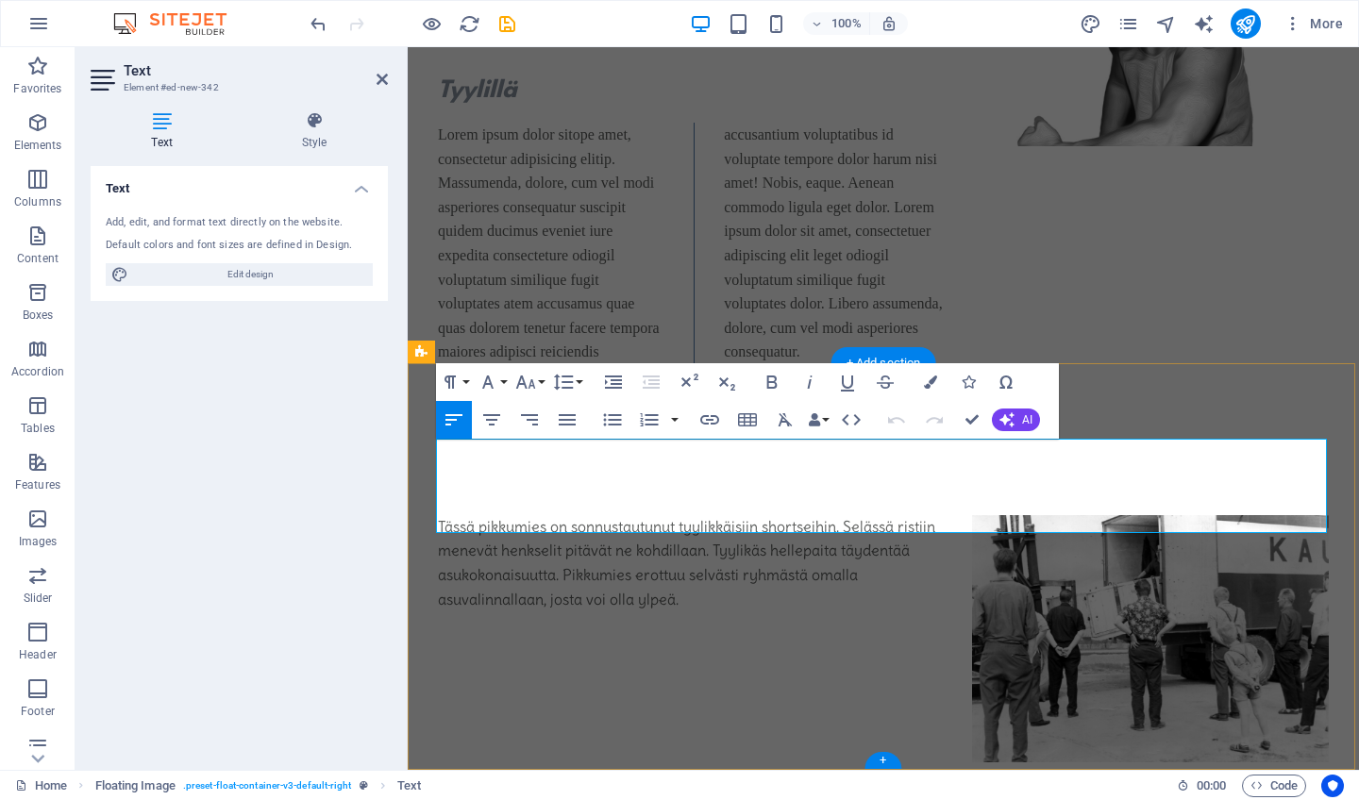
click at [701, 517] on p "Tässä pikkumies on sonnustautunut tyylikkäisiin shortseihin. Selässä ristiin me…" at bounding box center [883, 563] width 891 height 96
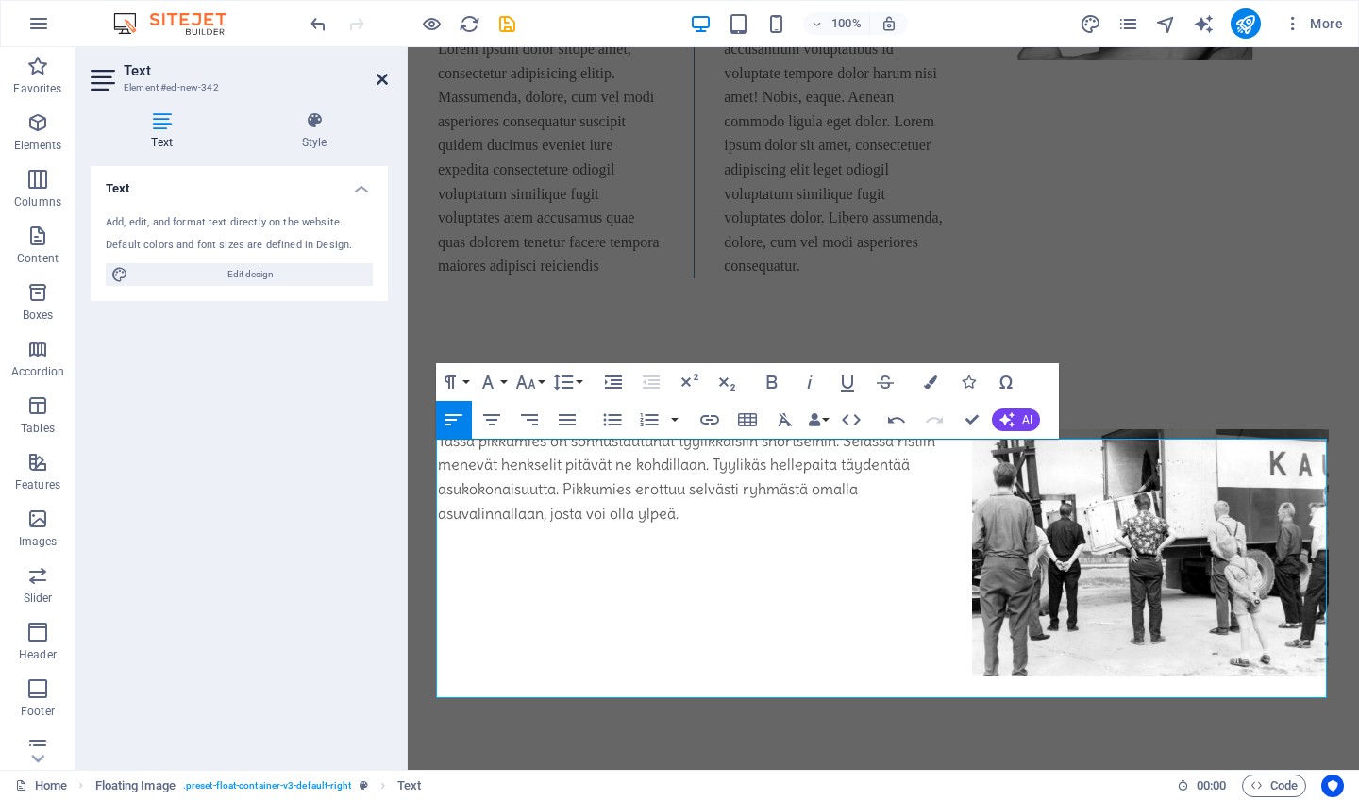
click at [378, 75] on icon at bounding box center [382, 79] width 11 height 15
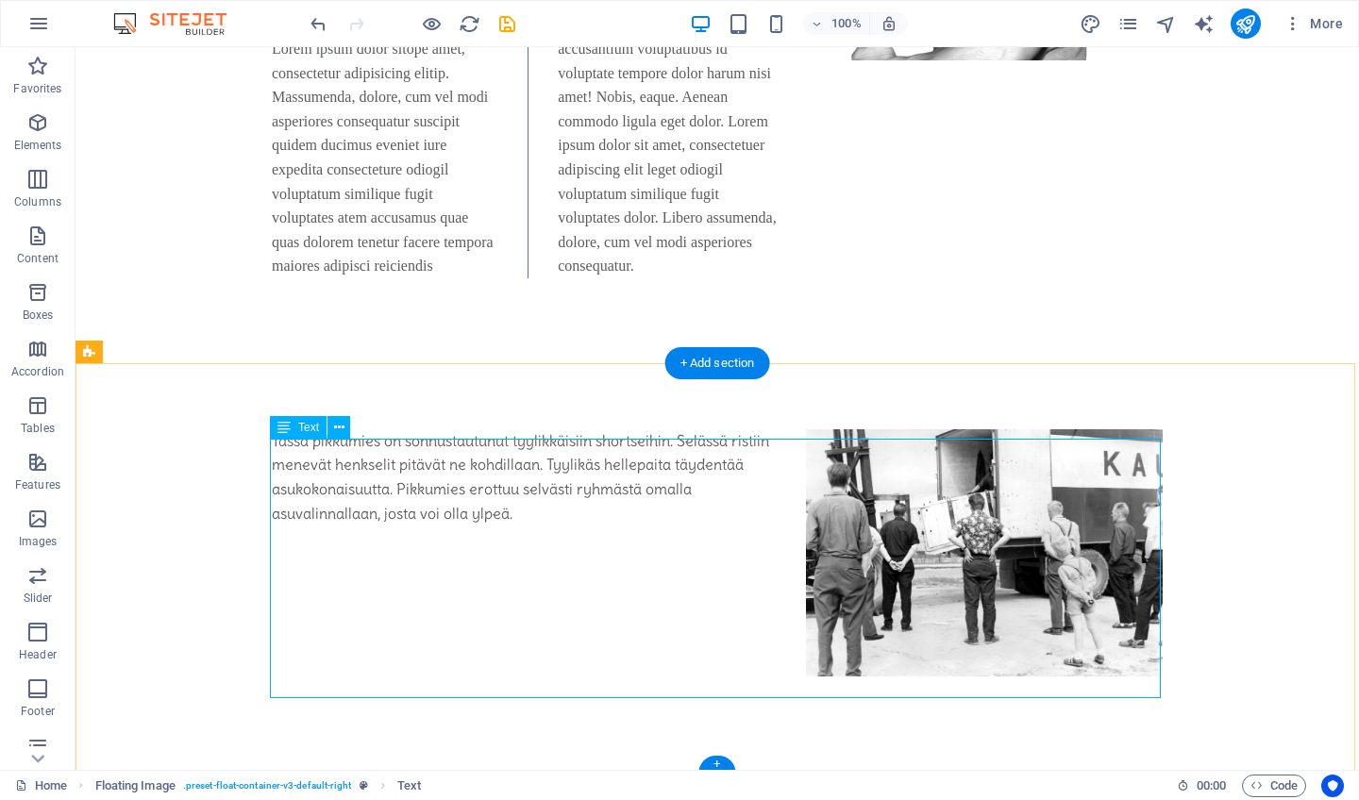
click at [275, 453] on div "Tässä pikkumies on sonnustautunut tyylikkäisiin shortseihin. Selässä ristiin me…" at bounding box center [717, 562] width 891 height 266
click at [274, 448] on div "Tässä pikkumies on sonnustautunut tyylikkäisiin shortseihin. Selässä ristiin me…" at bounding box center [717, 562] width 891 height 266
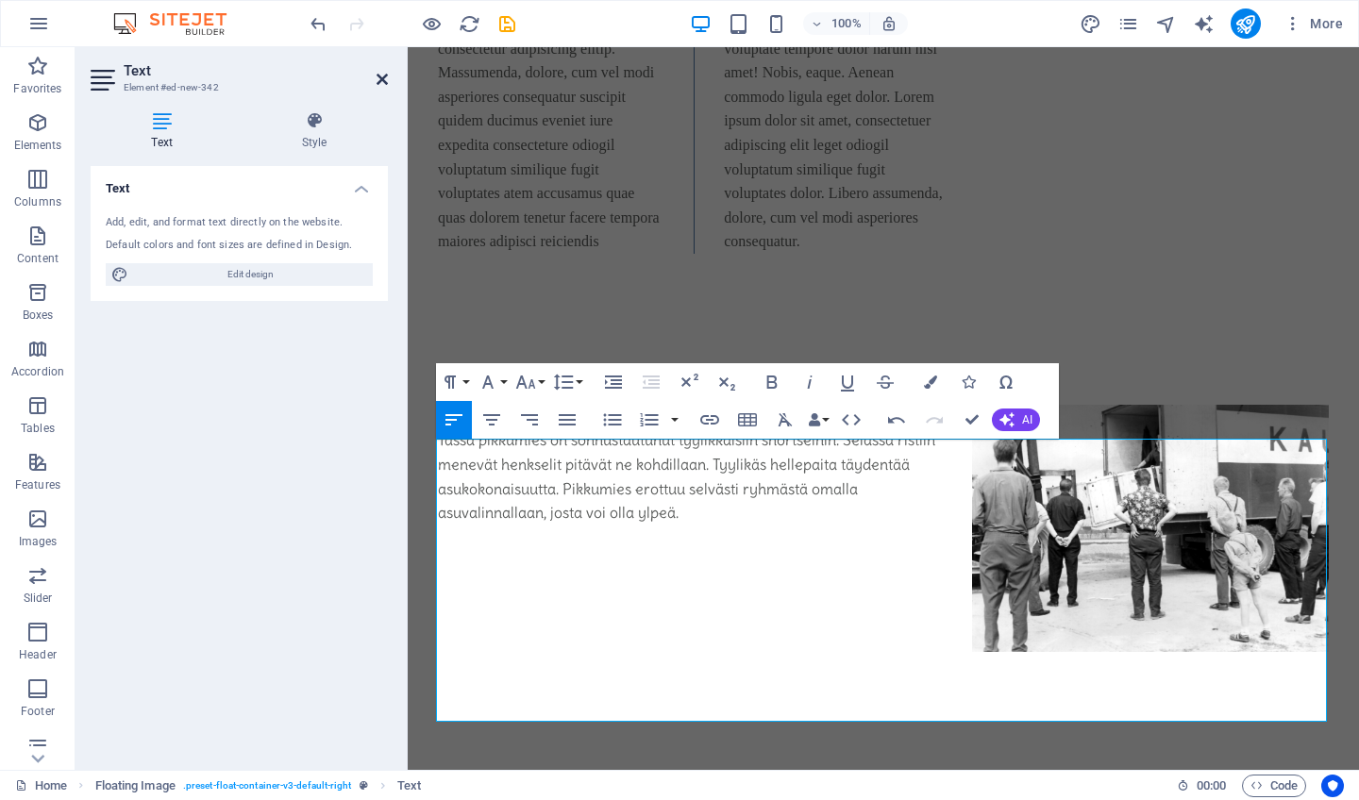
click at [380, 79] on icon at bounding box center [382, 79] width 11 height 15
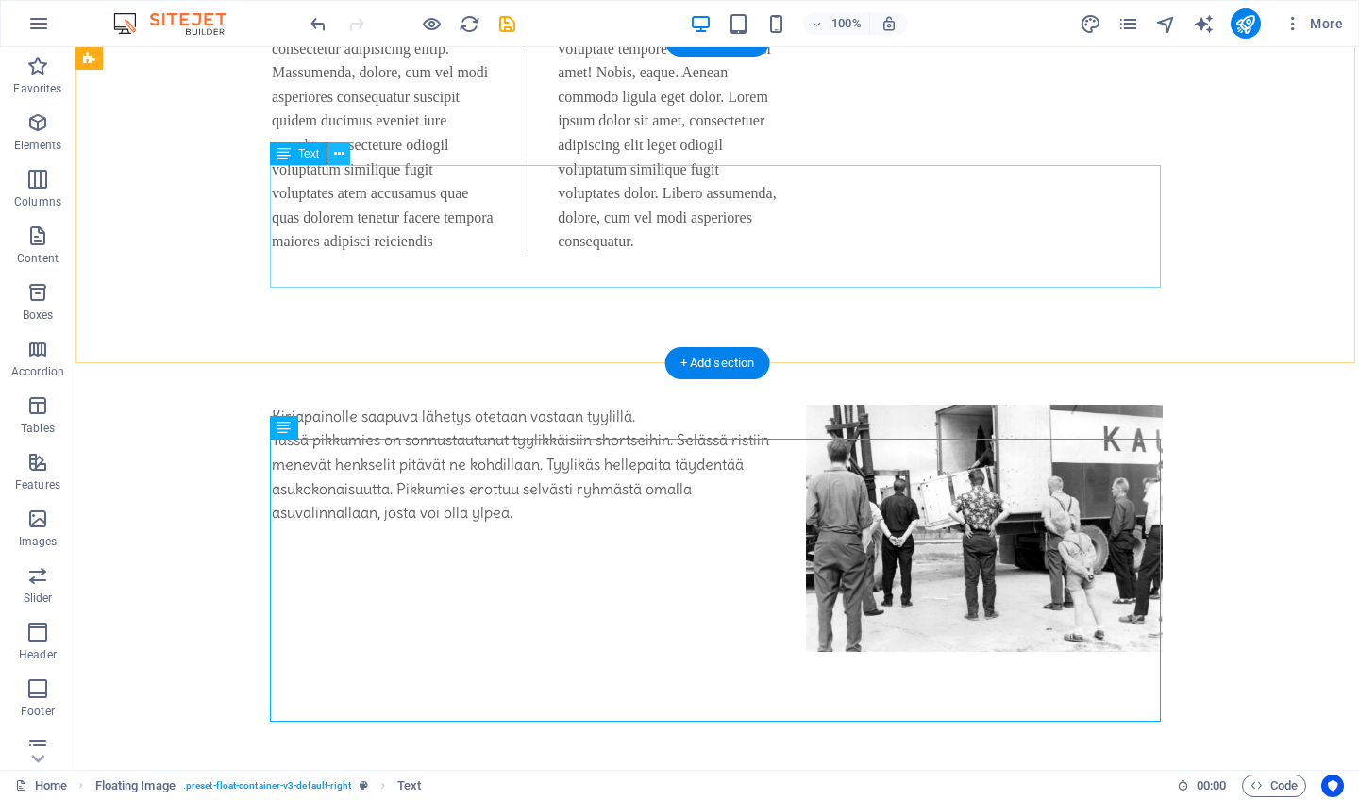
click at [342, 151] on icon at bounding box center [339, 154] width 10 height 20
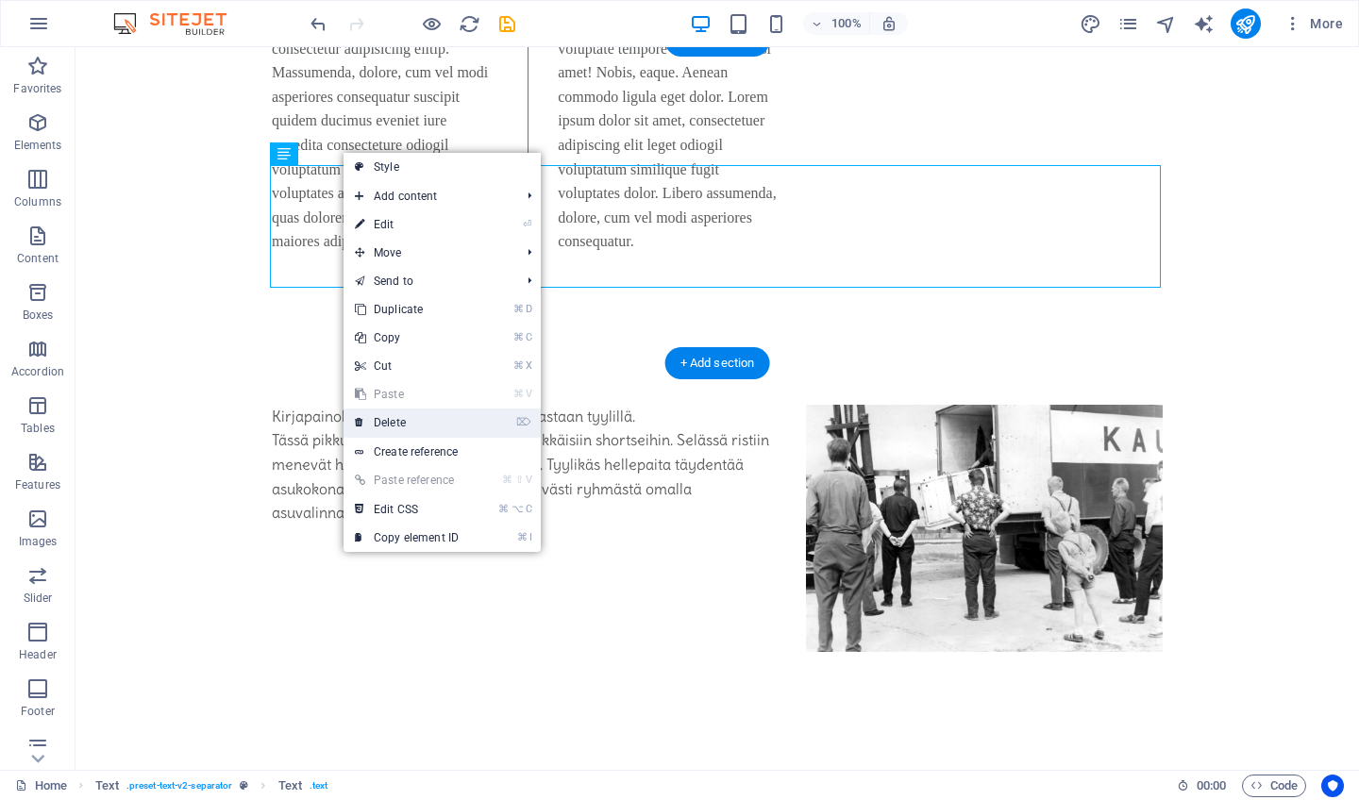
click at [417, 423] on link "⌦ Delete" at bounding box center [407, 423] width 126 height 28
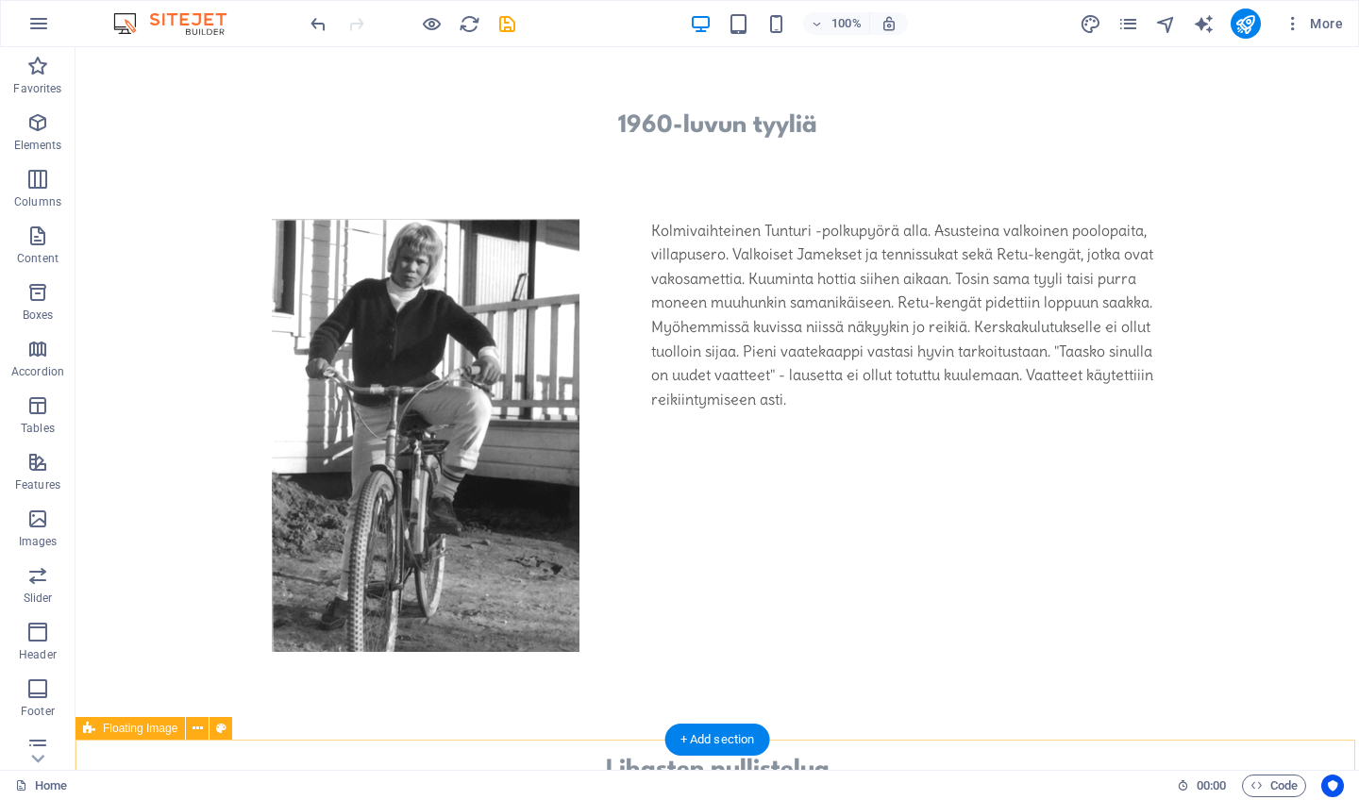
scroll to position [644, 0]
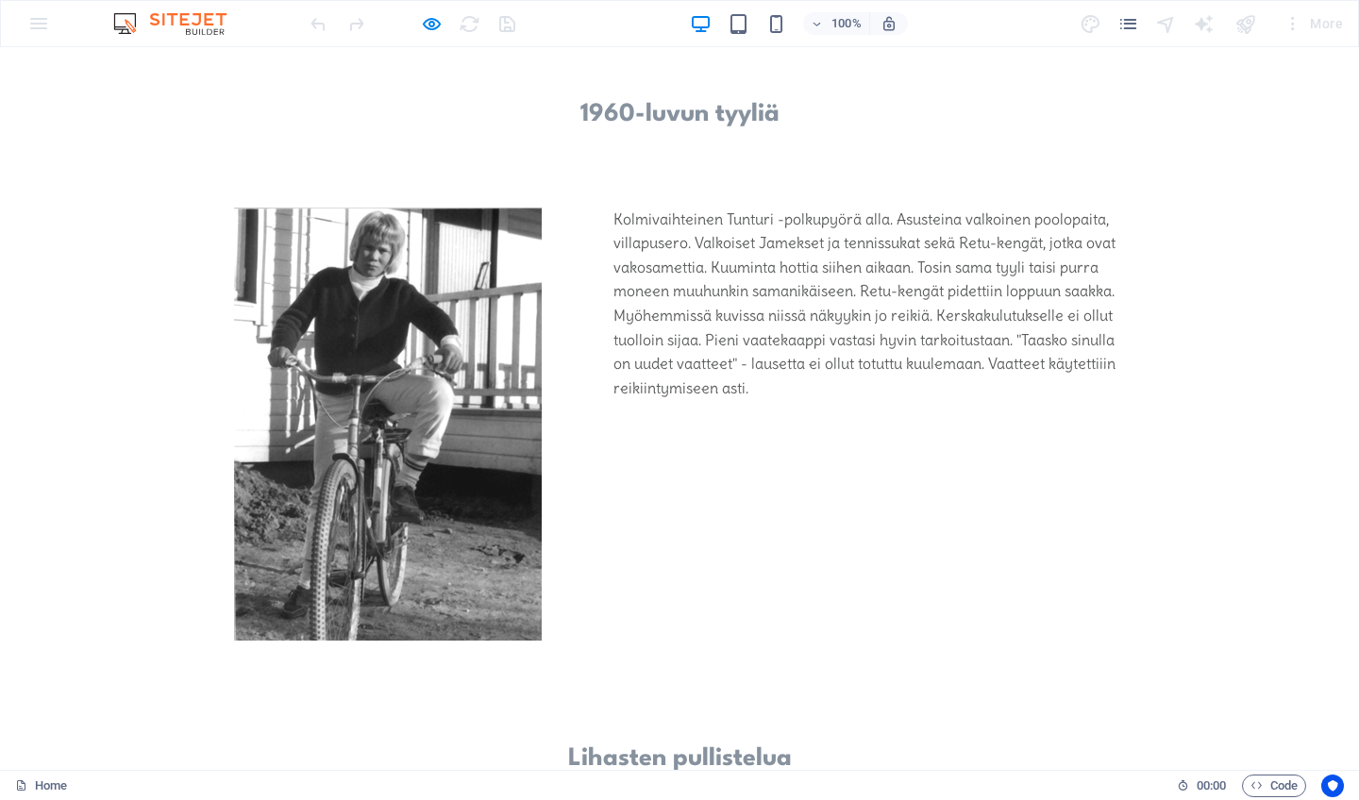
scroll to position [665, 0]
click at [747, 324] on p "Kolmivaihteinen Tunturi -polkupyörä alla. Asusteina valkoinen poolopaita, villa…" at bounding box center [679, 302] width 891 height 193
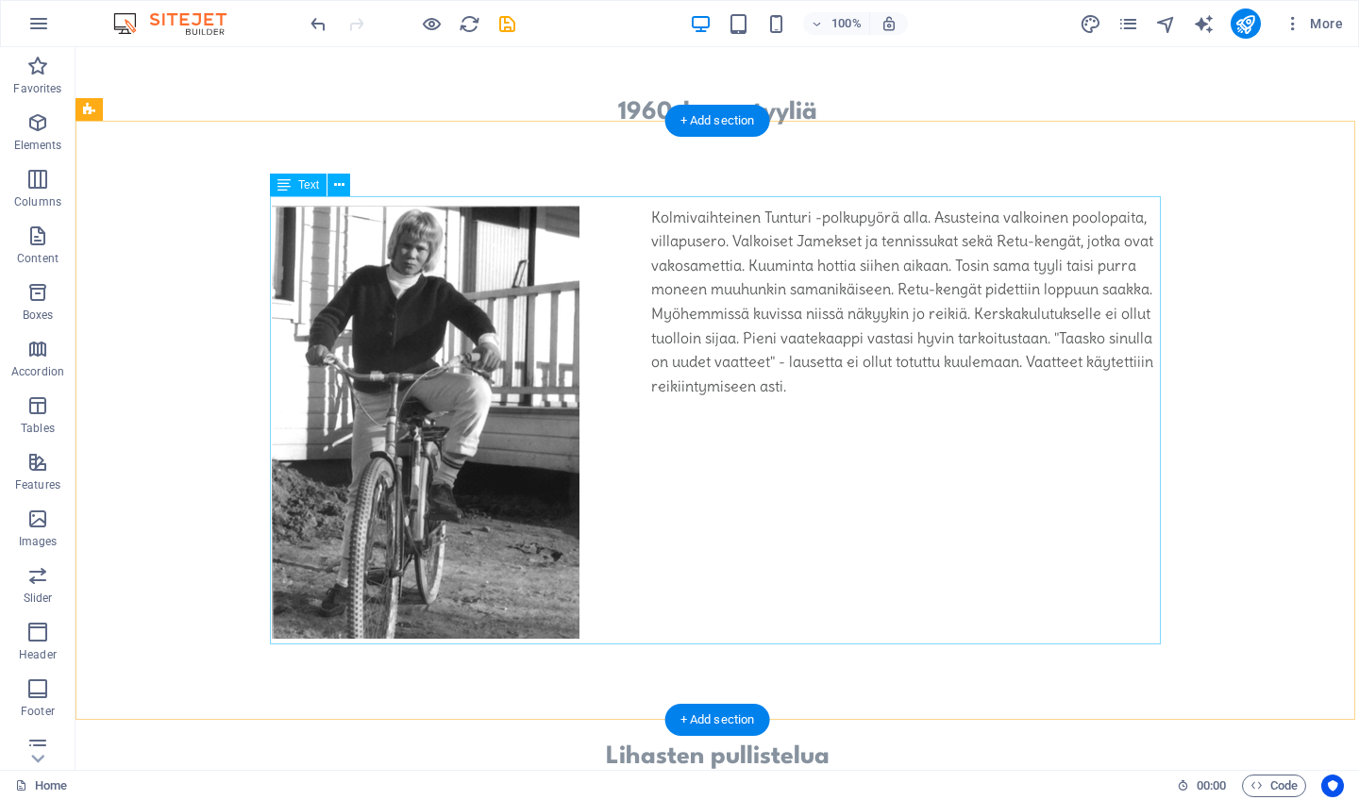
click at [851, 233] on div "Kolmivaihteinen Tunturi -polkupyörä alla. Asusteina valkoinen poolopaita, villa…" at bounding box center [717, 435] width 891 height 459
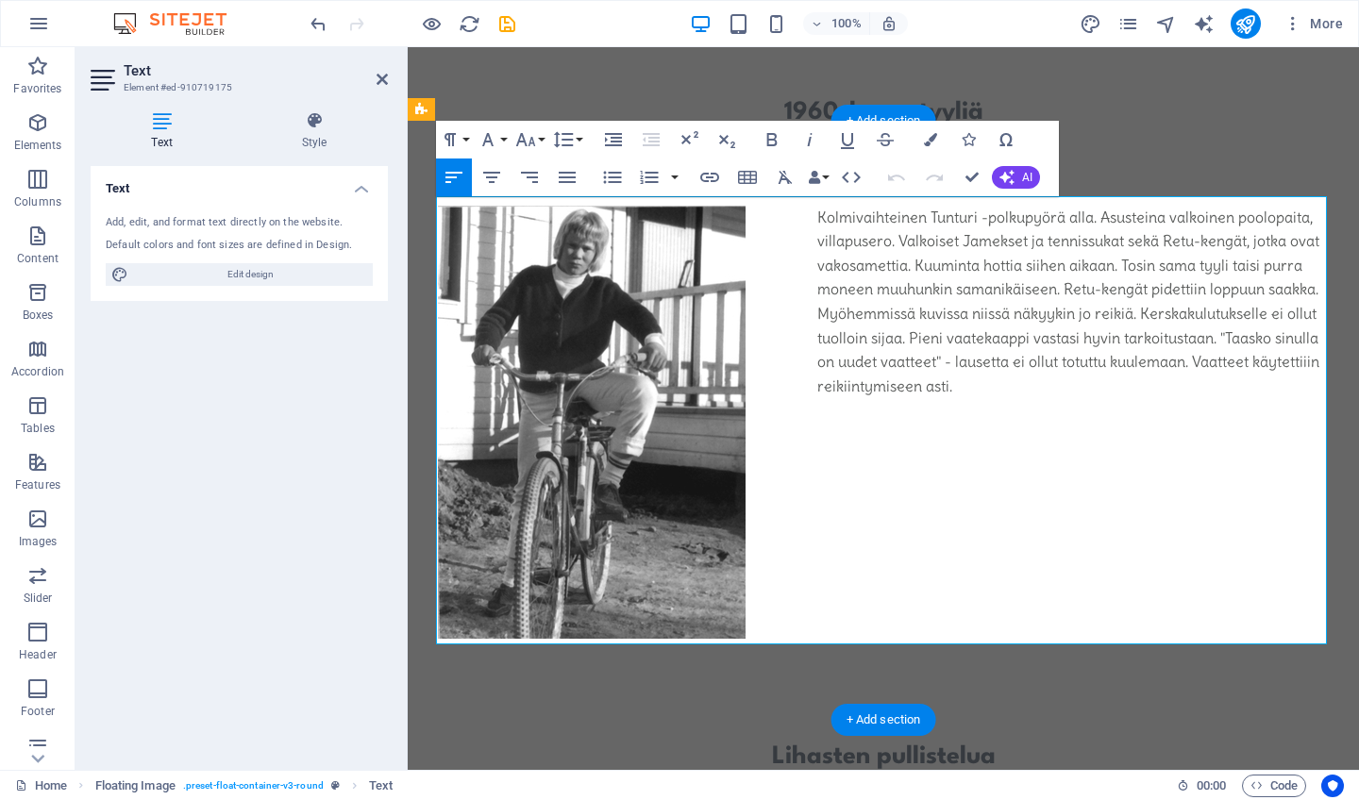
click at [1231, 210] on p "Kolmivaihteinen Tunturi -polkupyörä alla. Asusteina valkoinen poolopaita, villa…" at bounding box center [883, 302] width 891 height 193
click at [903, 231] on p "Kolmivaihteinen Tunturi -polkupyörä alla. Asusteina valkoinen poolopaita, villa…" at bounding box center [883, 302] width 891 height 193
click at [816, 234] on p "Kolmivaihteinen Tunturi -polkupyörä alla. Asusteina valkoinen poolopaita, villa…" at bounding box center [883, 302] width 891 height 193
click at [956, 231] on p "Kolmivaihteinen Tunturi -polkupyörä alla. Asusteina valkoinen poolopaita, napil…" at bounding box center [883, 302] width 891 height 193
click at [1174, 374] on p "Kolmivaihteinen Tunturi -polkupyörä alla. Asusteina valkoinen poolopaita, napil…" at bounding box center [883, 302] width 891 height 193
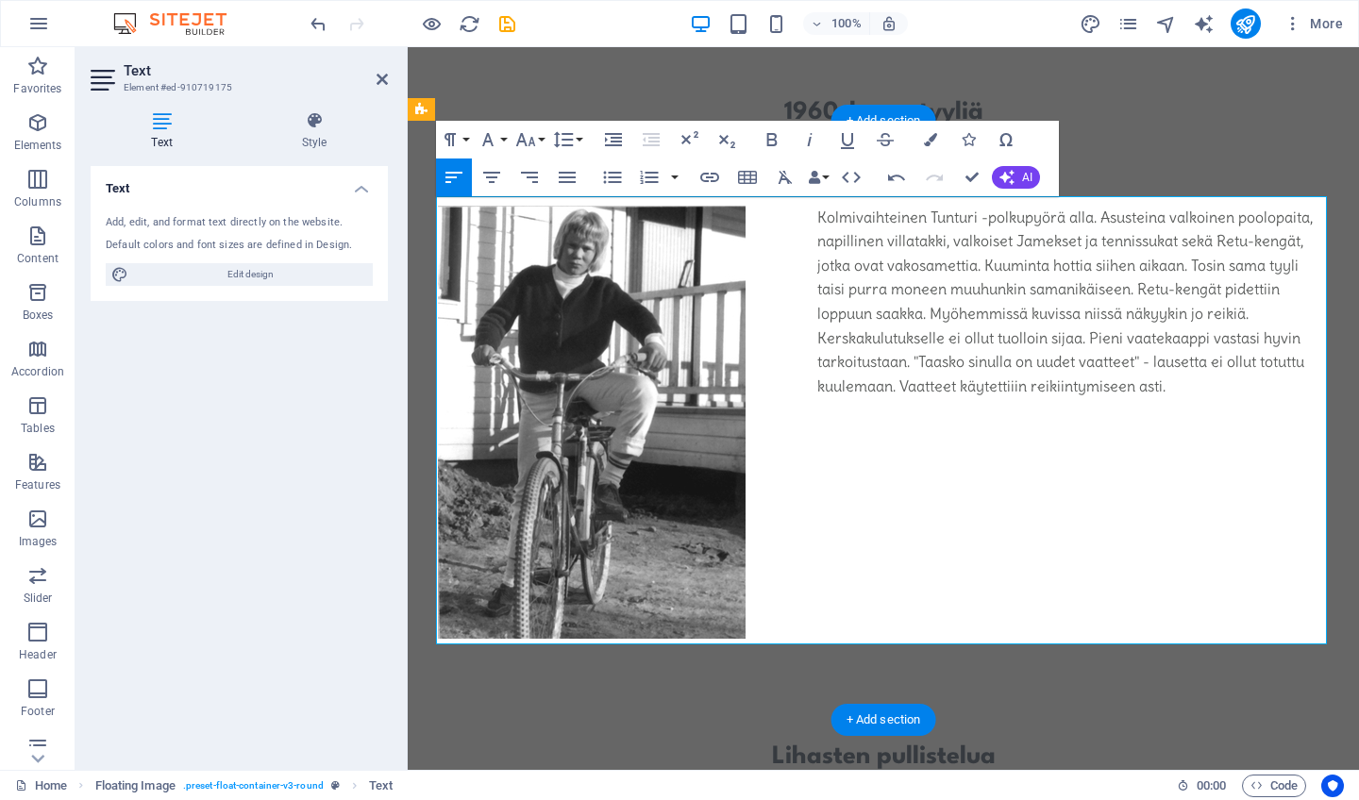
click at [879, 234] on p "Kolmivaihteinen Tunturi -polkupyörä alla. Asusteina valkoinen poolopaita, napil…" at bounding box center [883, 302] width 891 height 193
click at [1186, 378] on p "Kolmivaihteinen Tunturi -polkupyörä alla. Asusteina valkoinen poolopaita, napit…" at bounding box center [883, 302] width 891 height 193
click at [378, 79] on icon at bounding box center [382, 79] width 11 height 15
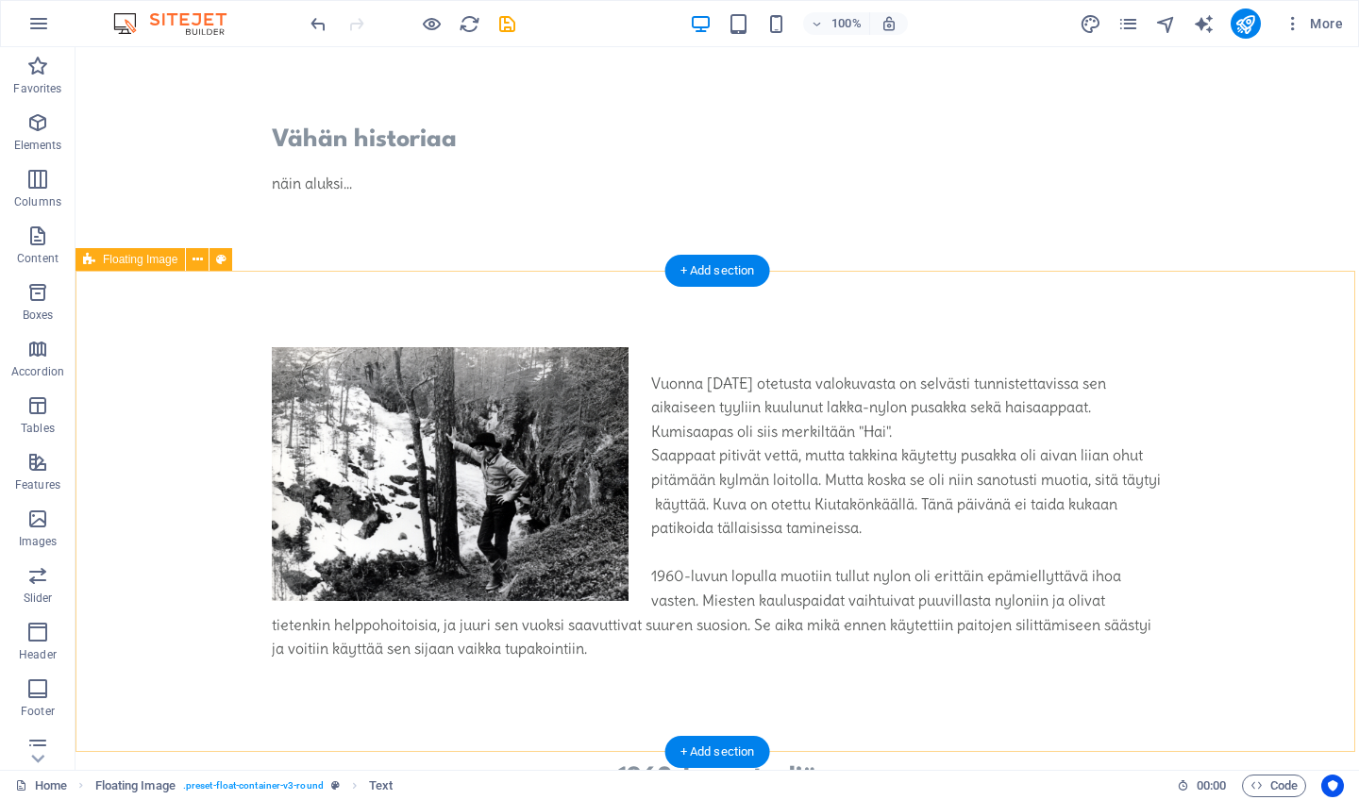
scroll to position [0, 0]
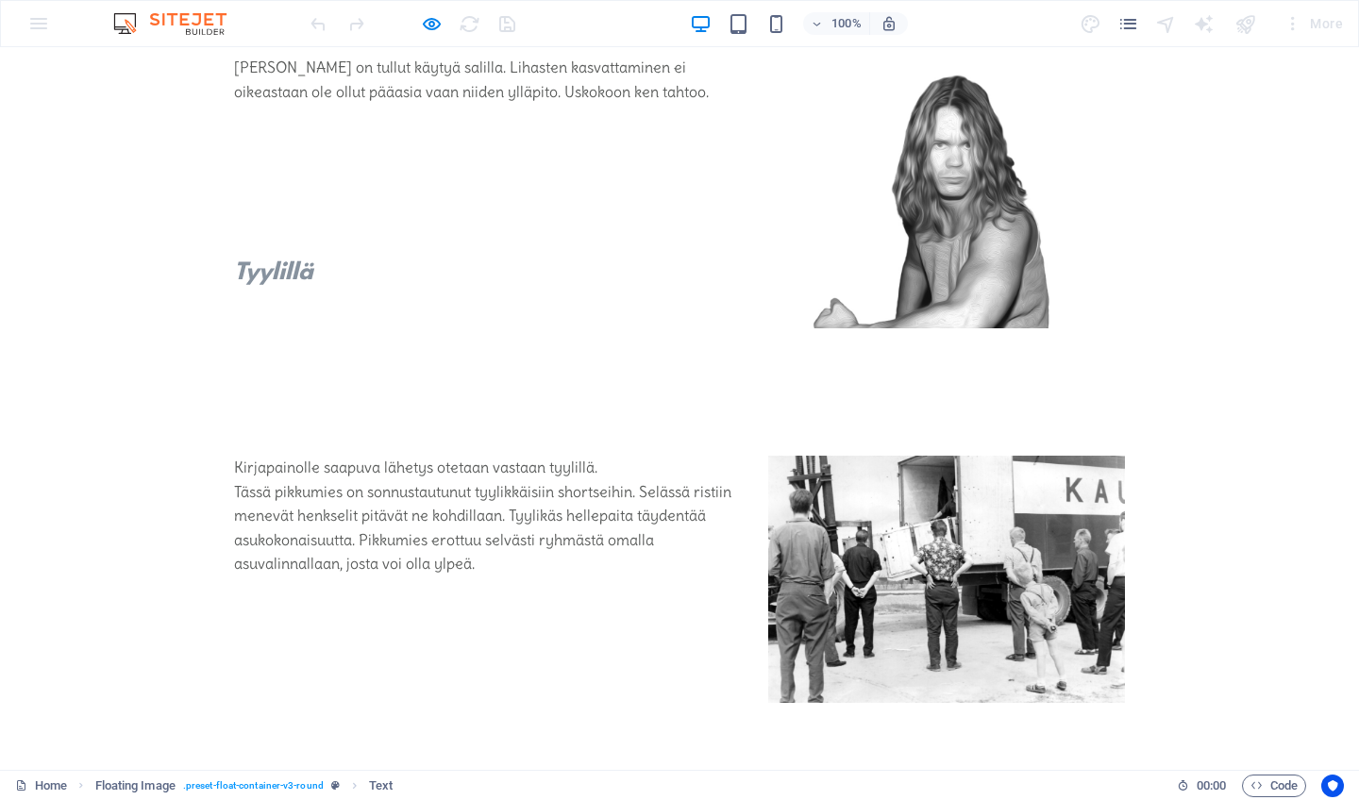
scroll to position [1478, 0]
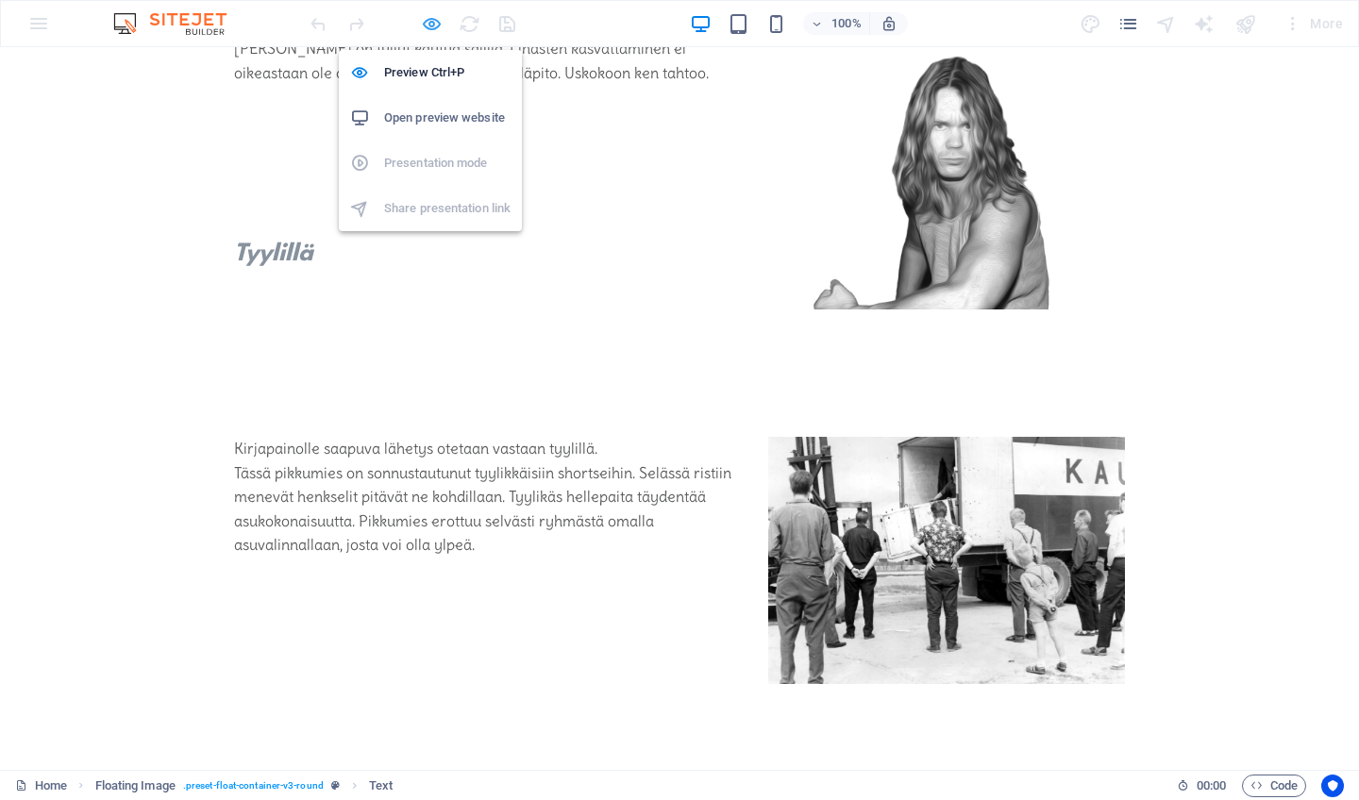
click at [234, 512] on icon "button" at bounding box center [234, 521] width 0 height 19
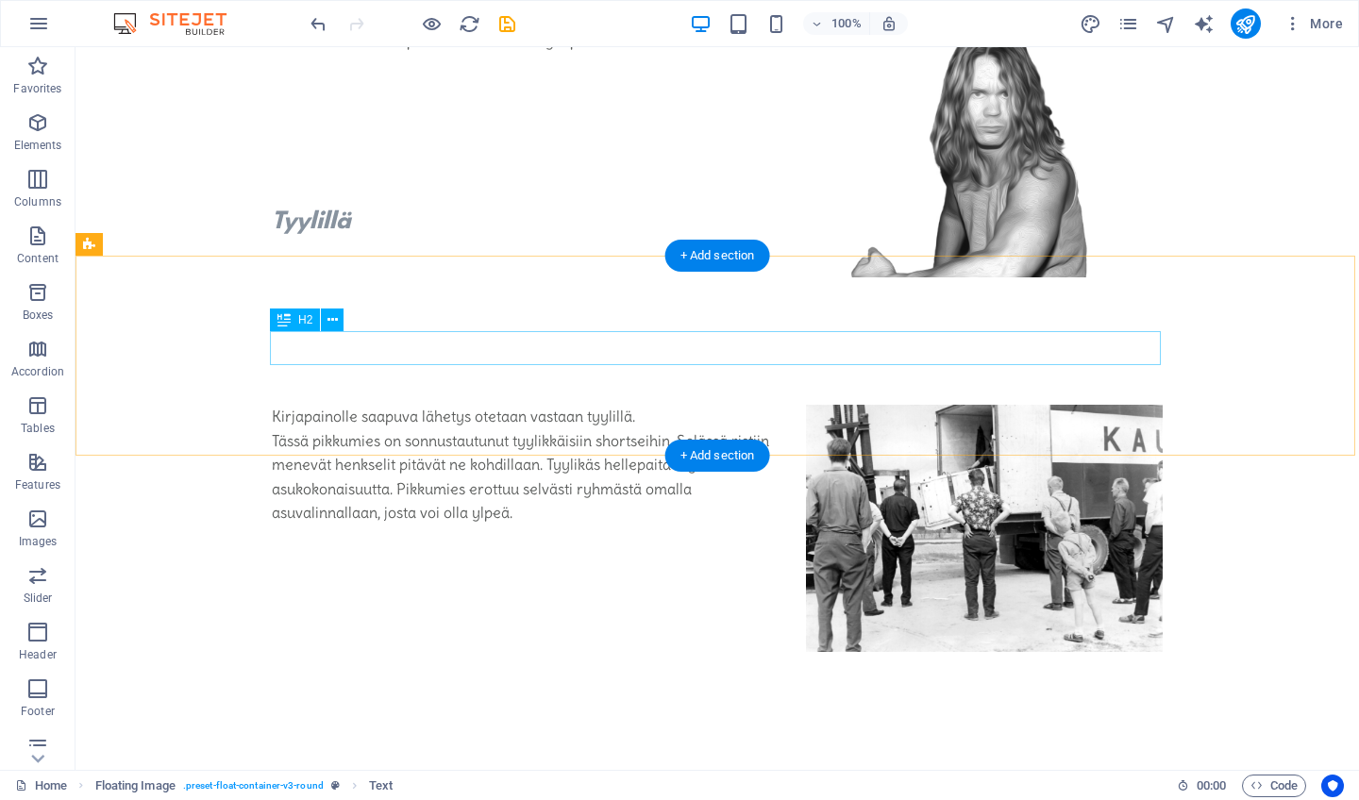
scroll to position [1597, 0]
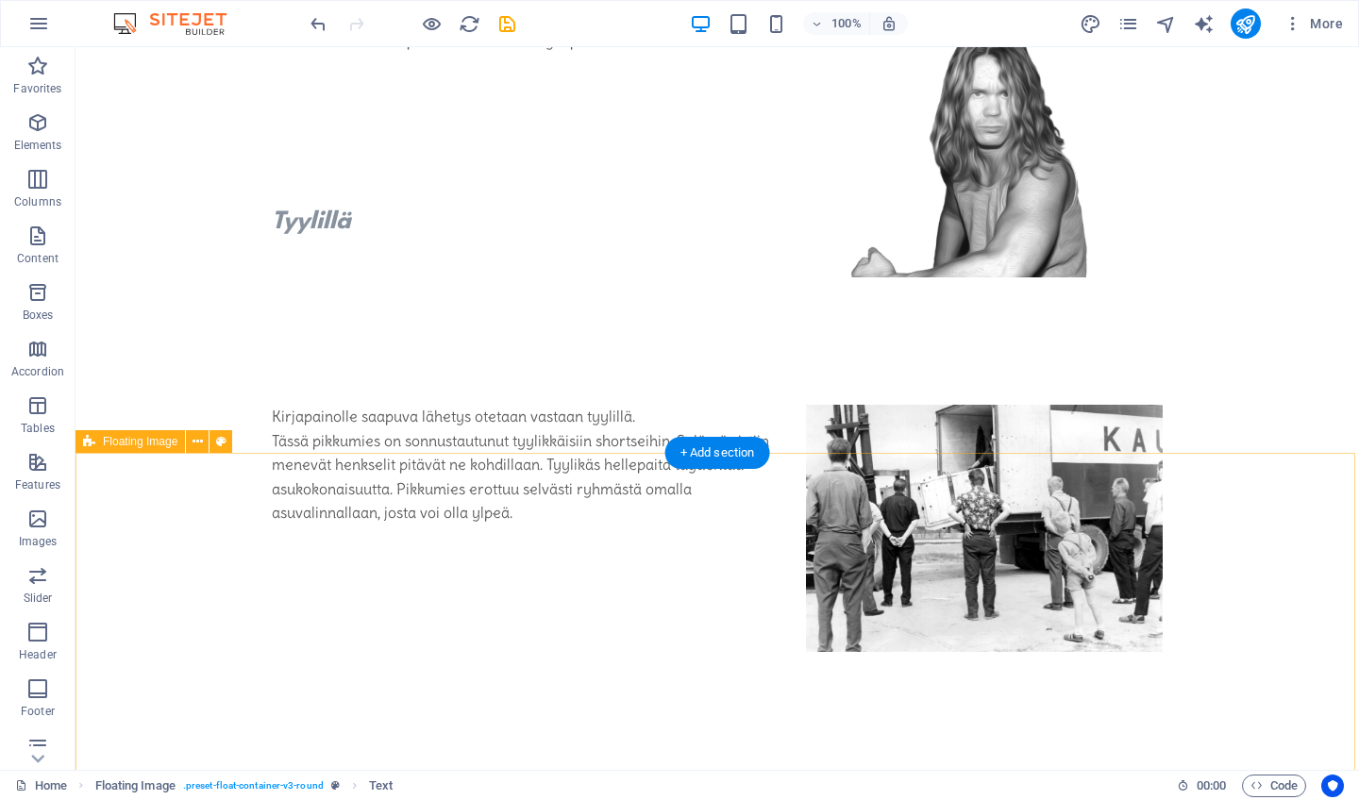
click at [516, 490] on div "Kirjapainolle saapuva lähetys otetaan vastaan tyylillä. Tässä pikkumies on sonn…" at bounding box center [718, 549] width 1284 height 441
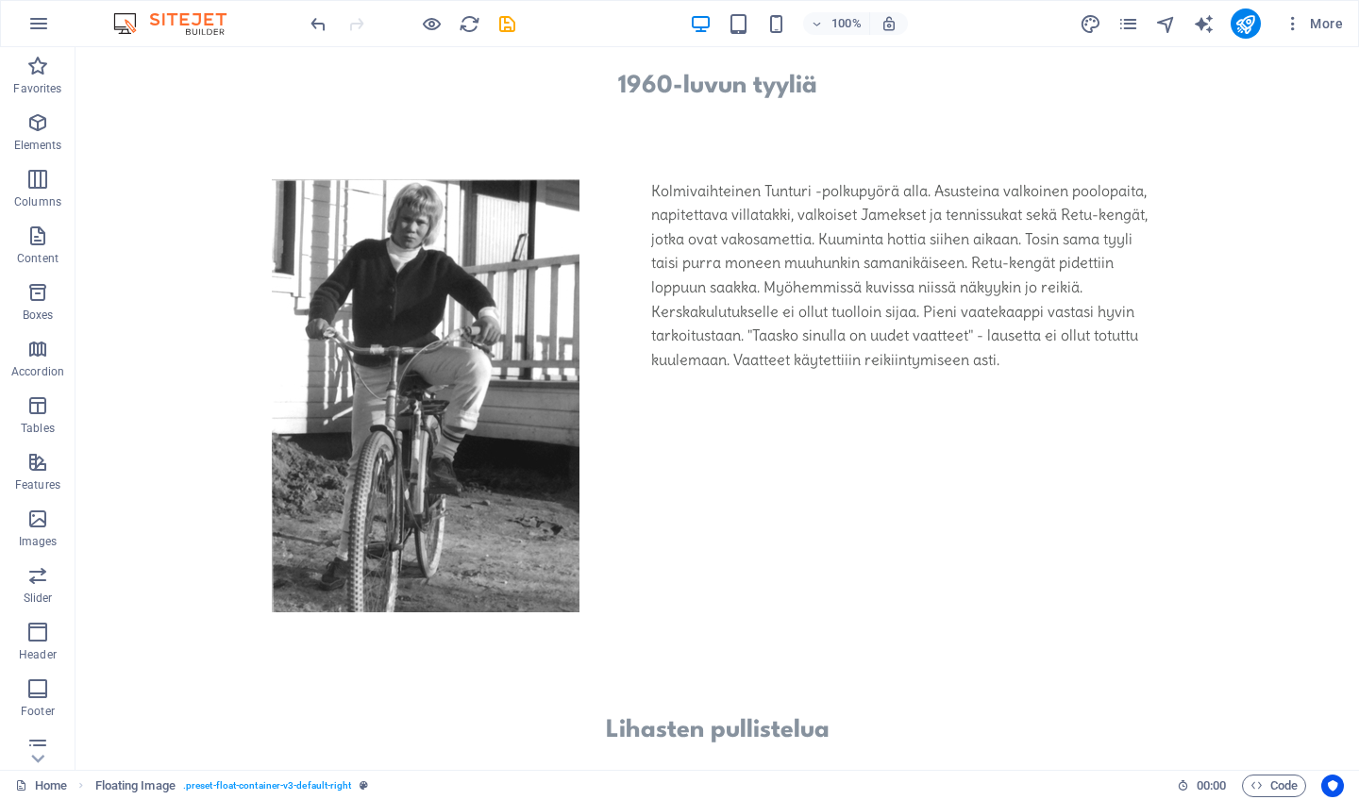
scroll to position [419, 0]
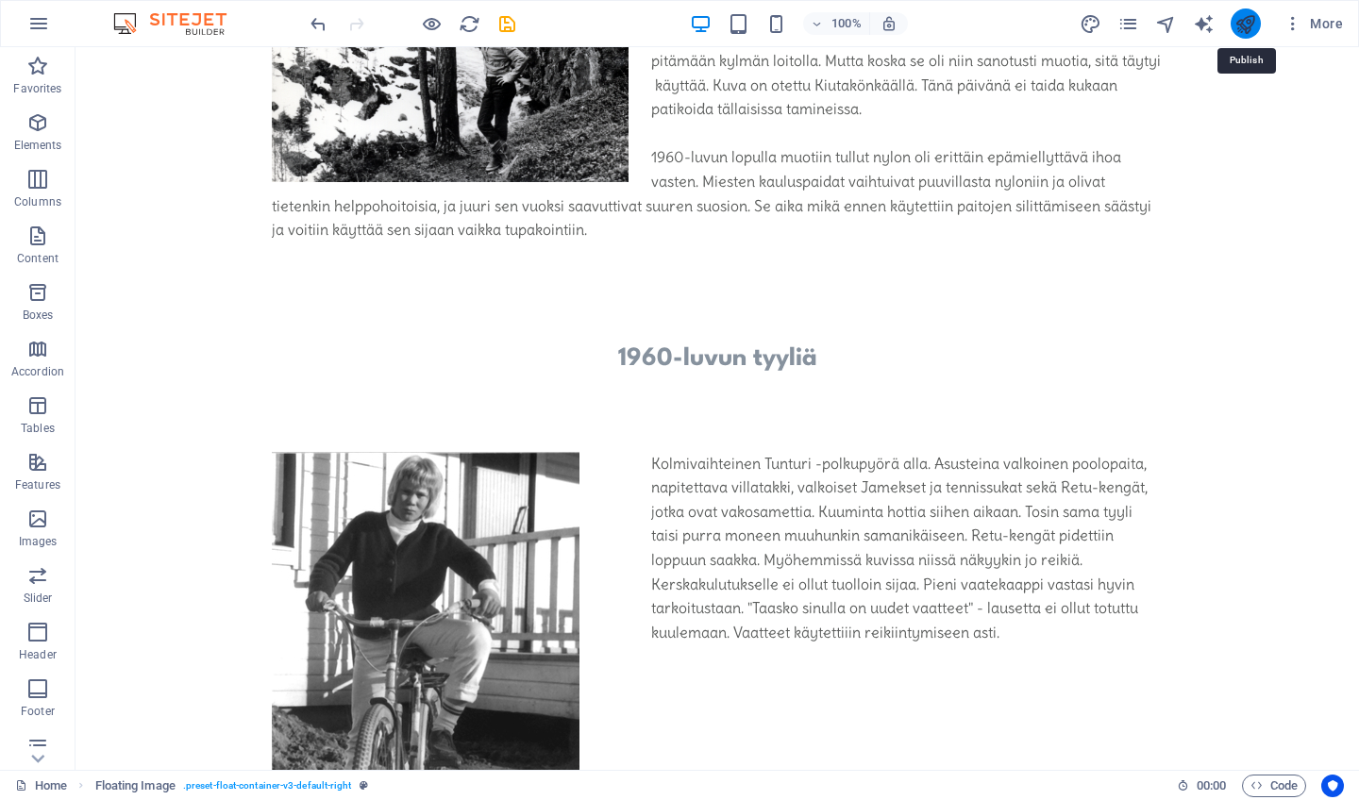
click at [1087, 622] on icon "publish" at bounding box center [641, 634] width 891 height 25
